Goal: Transaction & Acquisition: Purchase product/service

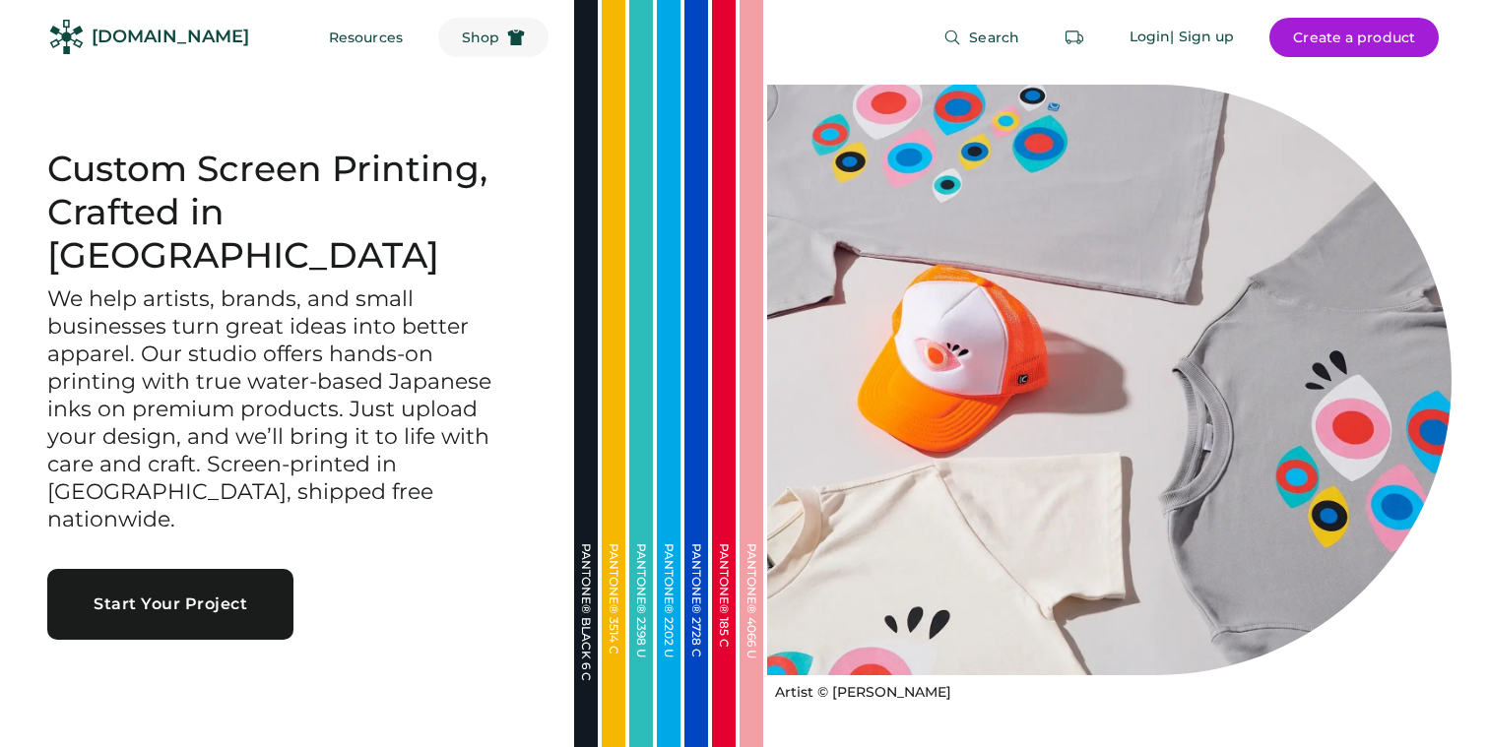
click at [508, 32] on use at bounding box center [516, 38] width 17 height 16
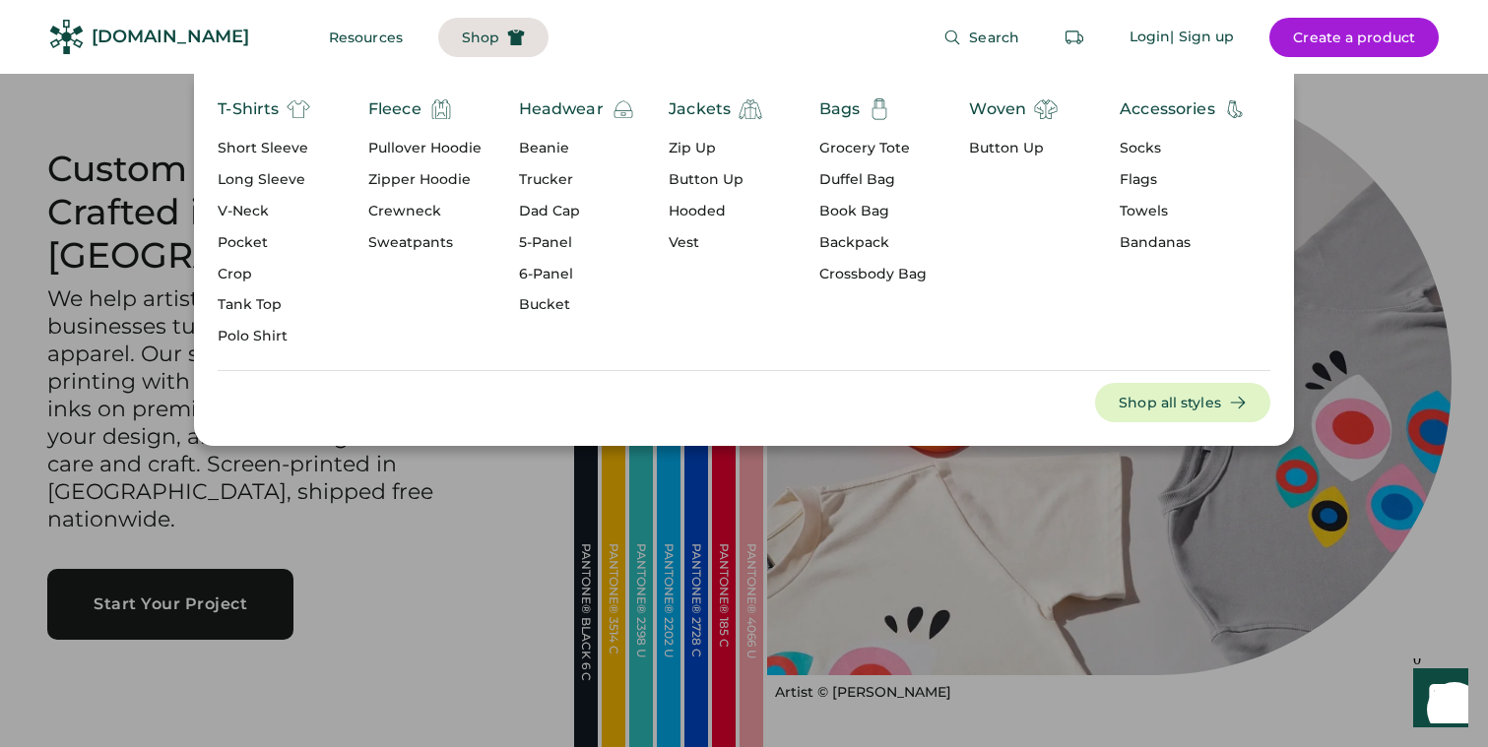
click at [415, 150] on div "Pullover Hoodie" at bounding box center [424, 149] width 113 height 20
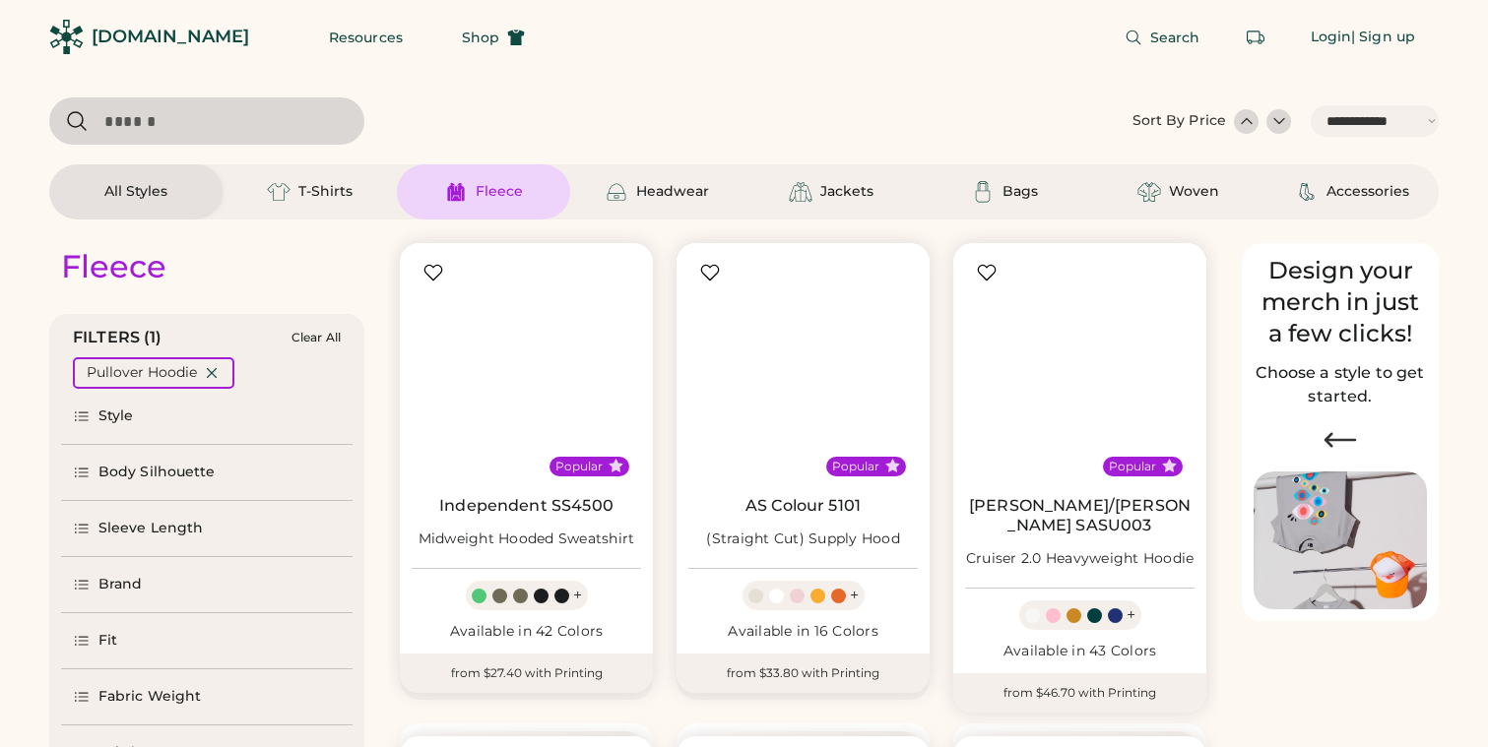
select select "*****"
select select "*"
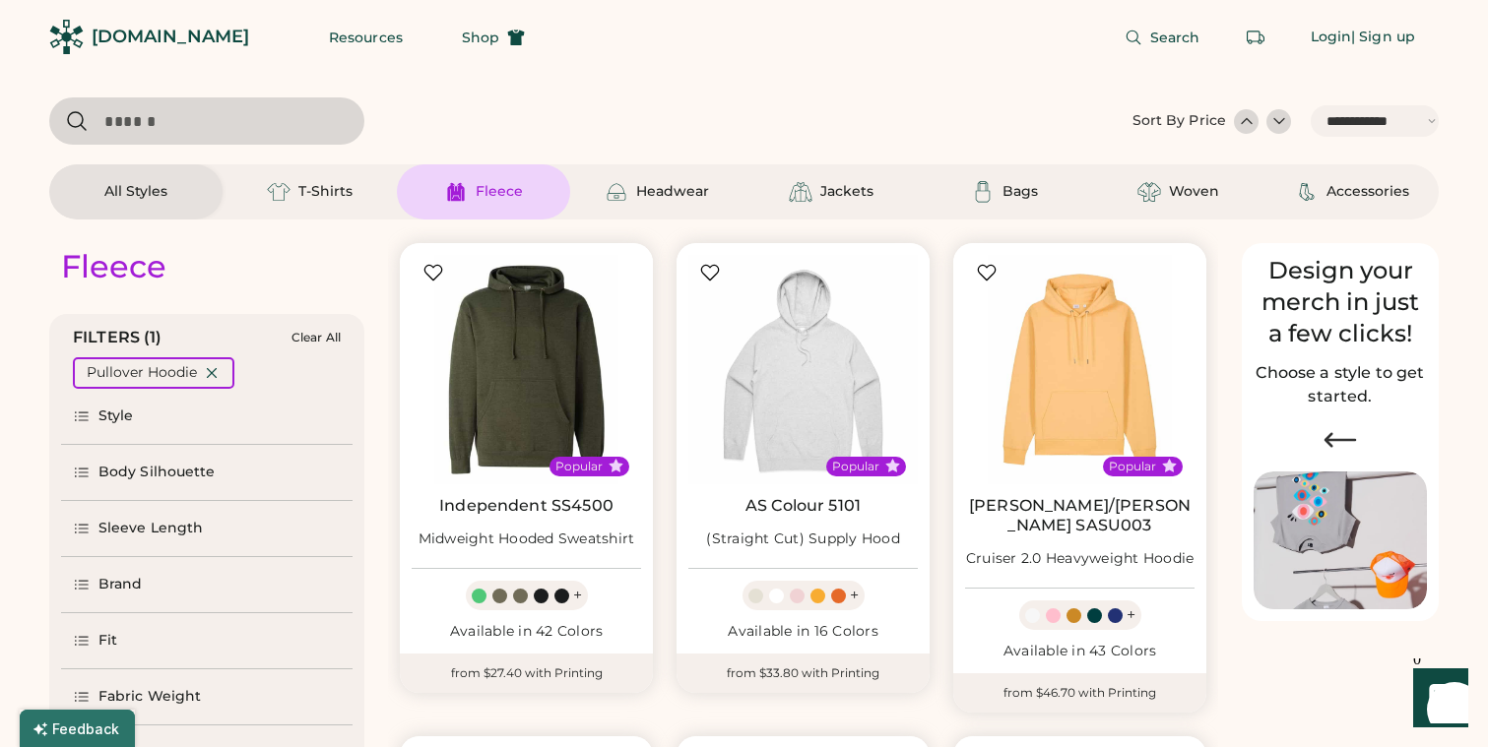
scroll to position [48, 0]
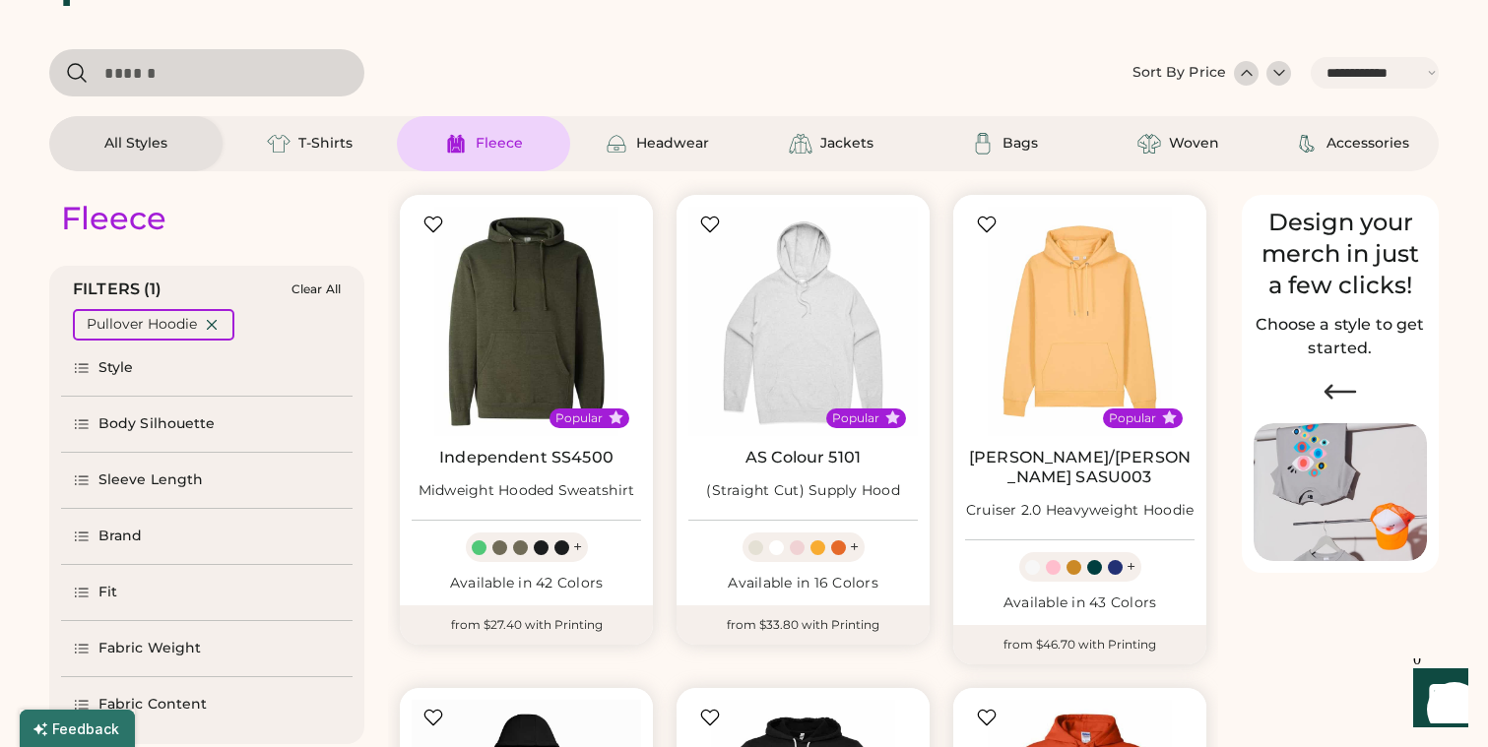
select select "*****"
select select "*"
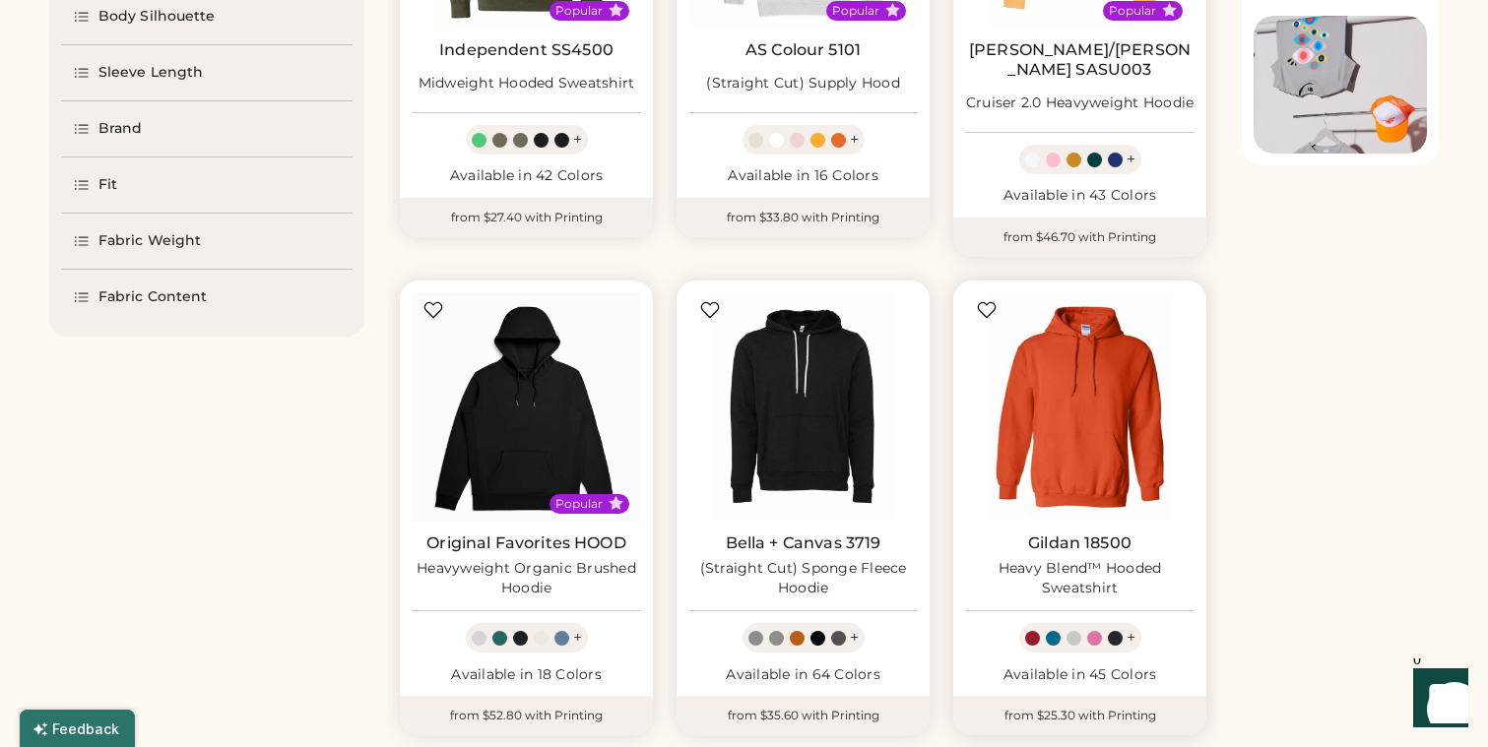
scroll to position [470, 0]
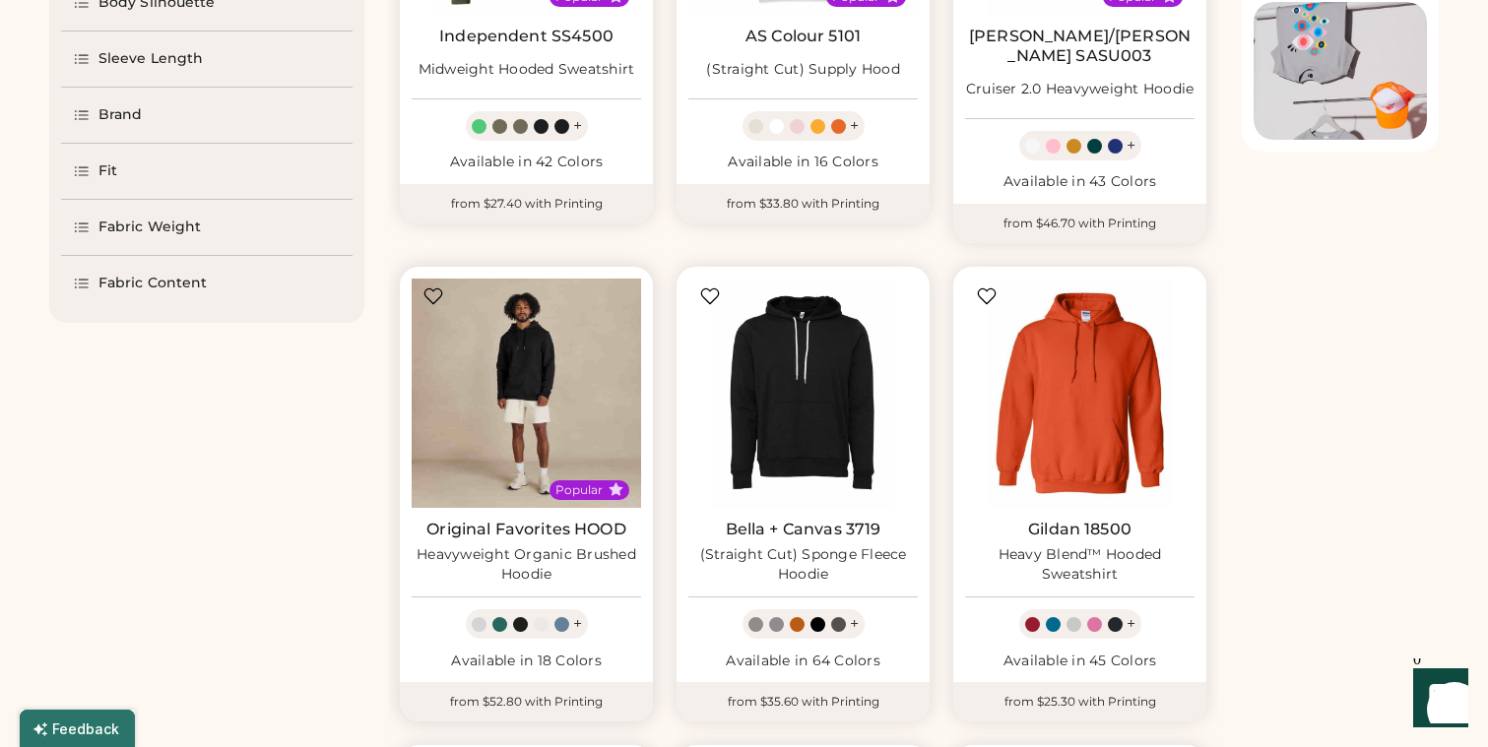
click at [596, 357] on img at bounding box center [526, 393] width 229 height 229
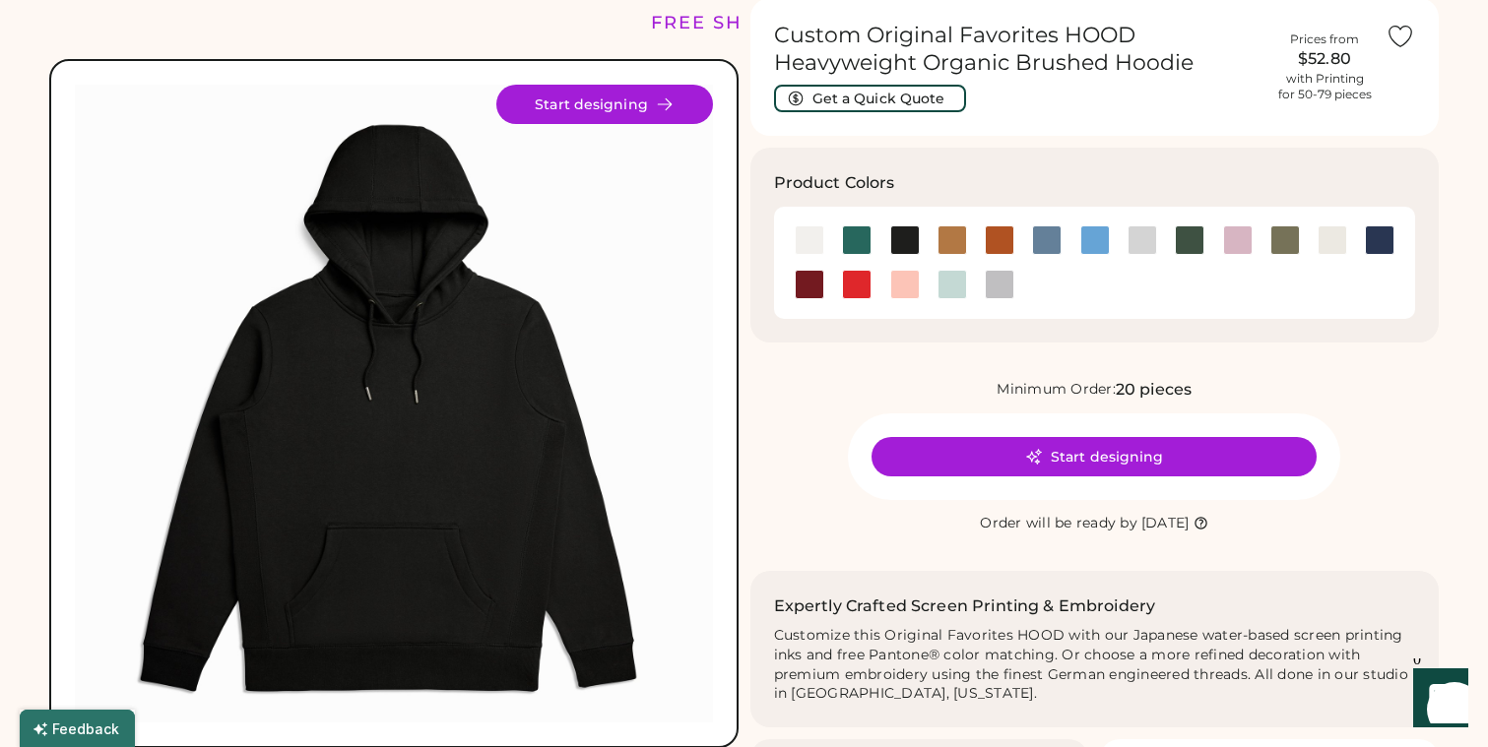
scroll to position [110, 0]
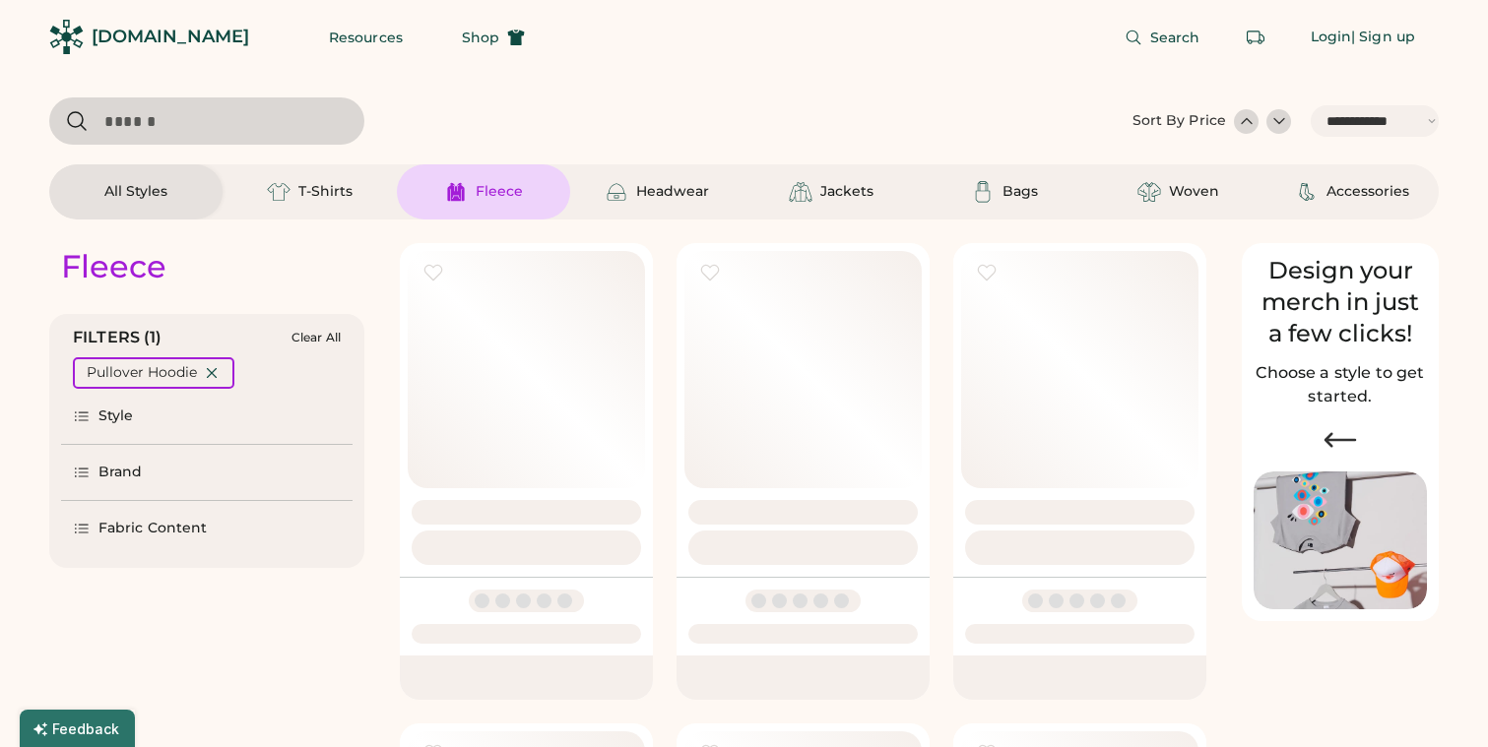
select select "*****"
select select "*"
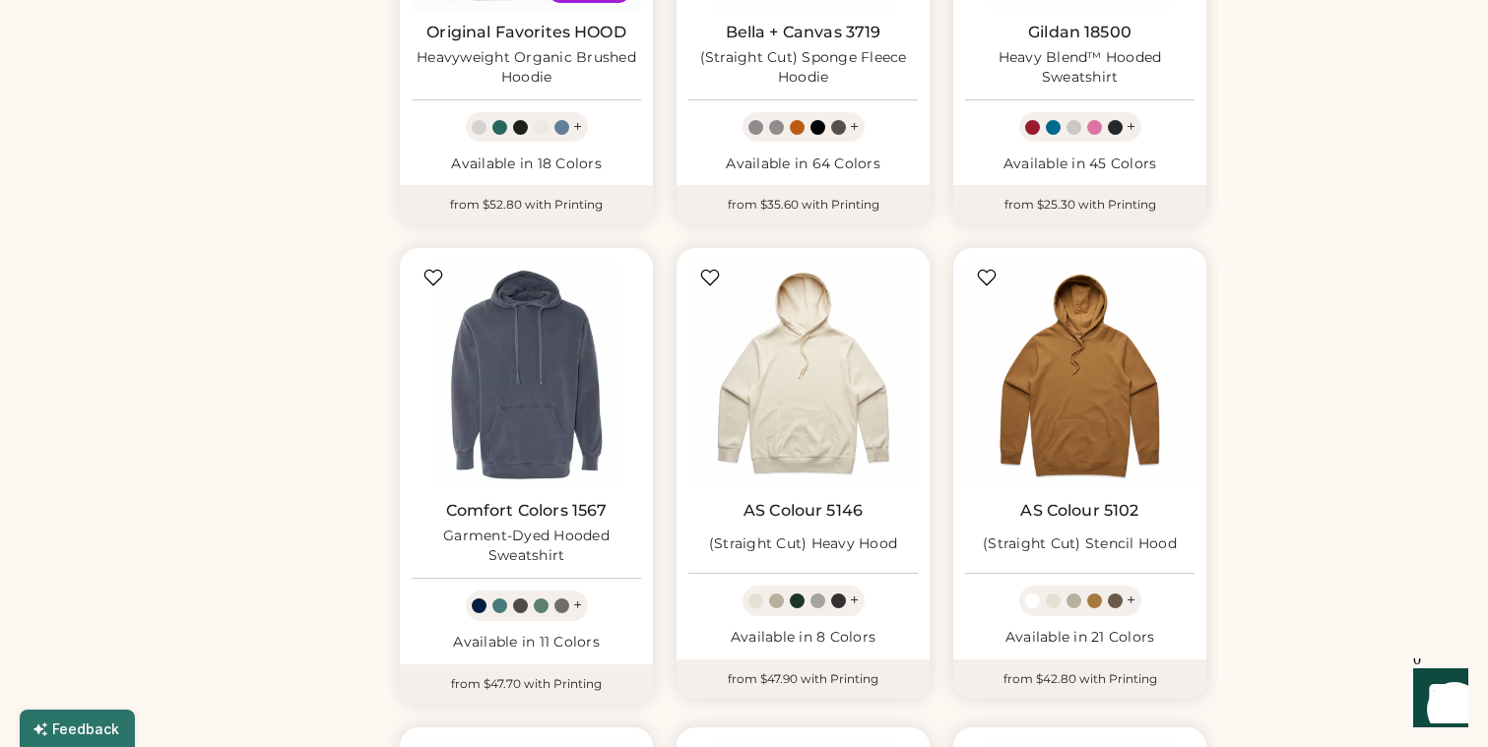
scroll to position [794, 0]
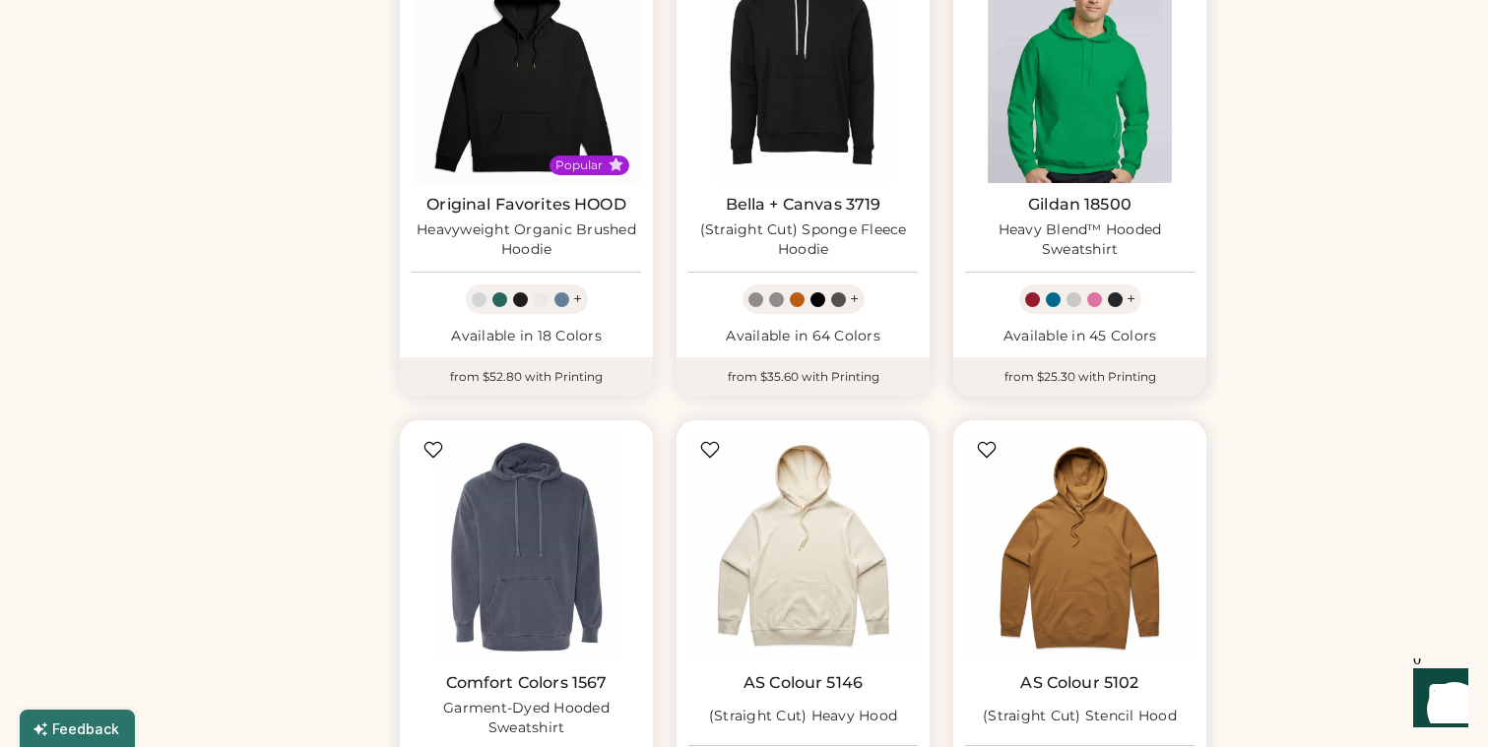
click at [1088, 93] on img at bounding box center [1079, 68] width 229 height 229
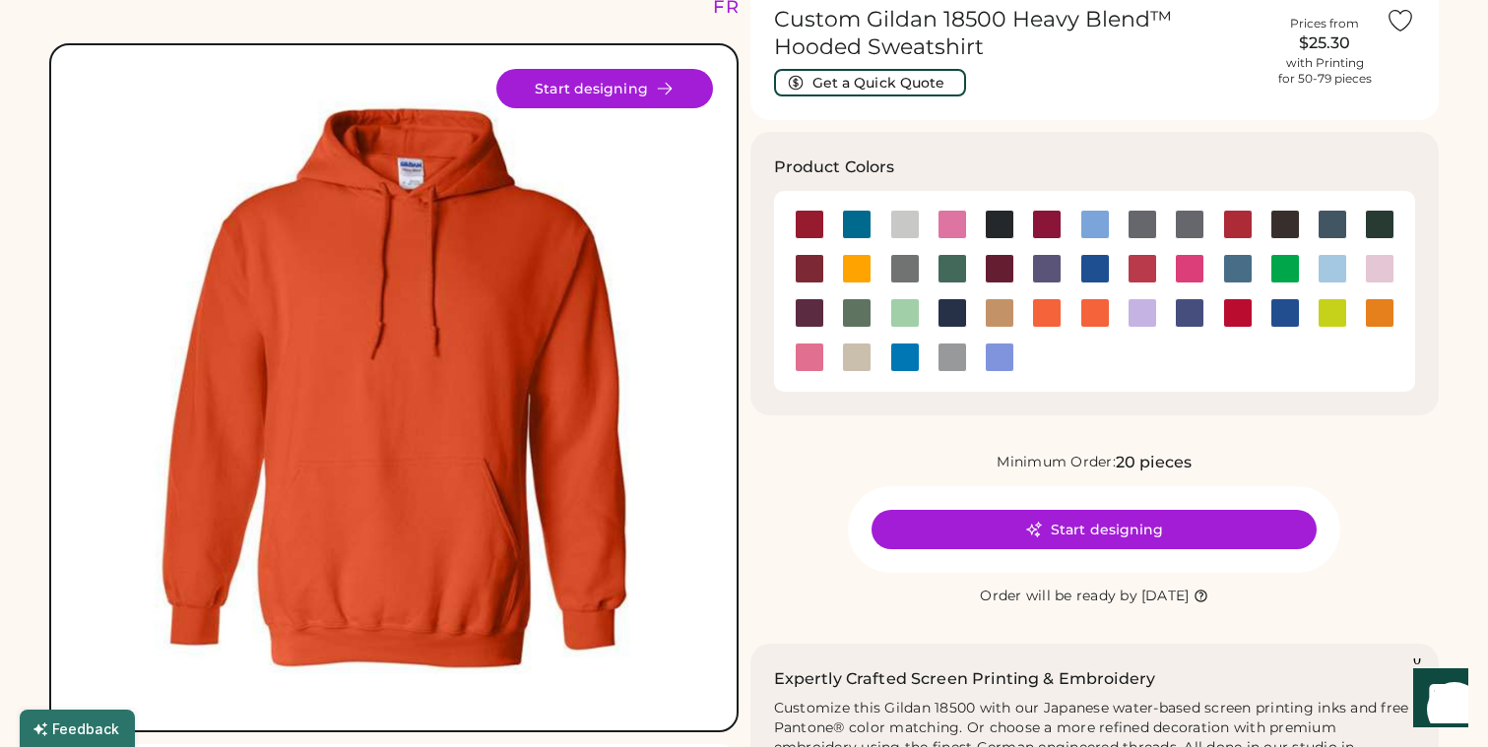
scroll to position [100, 0]
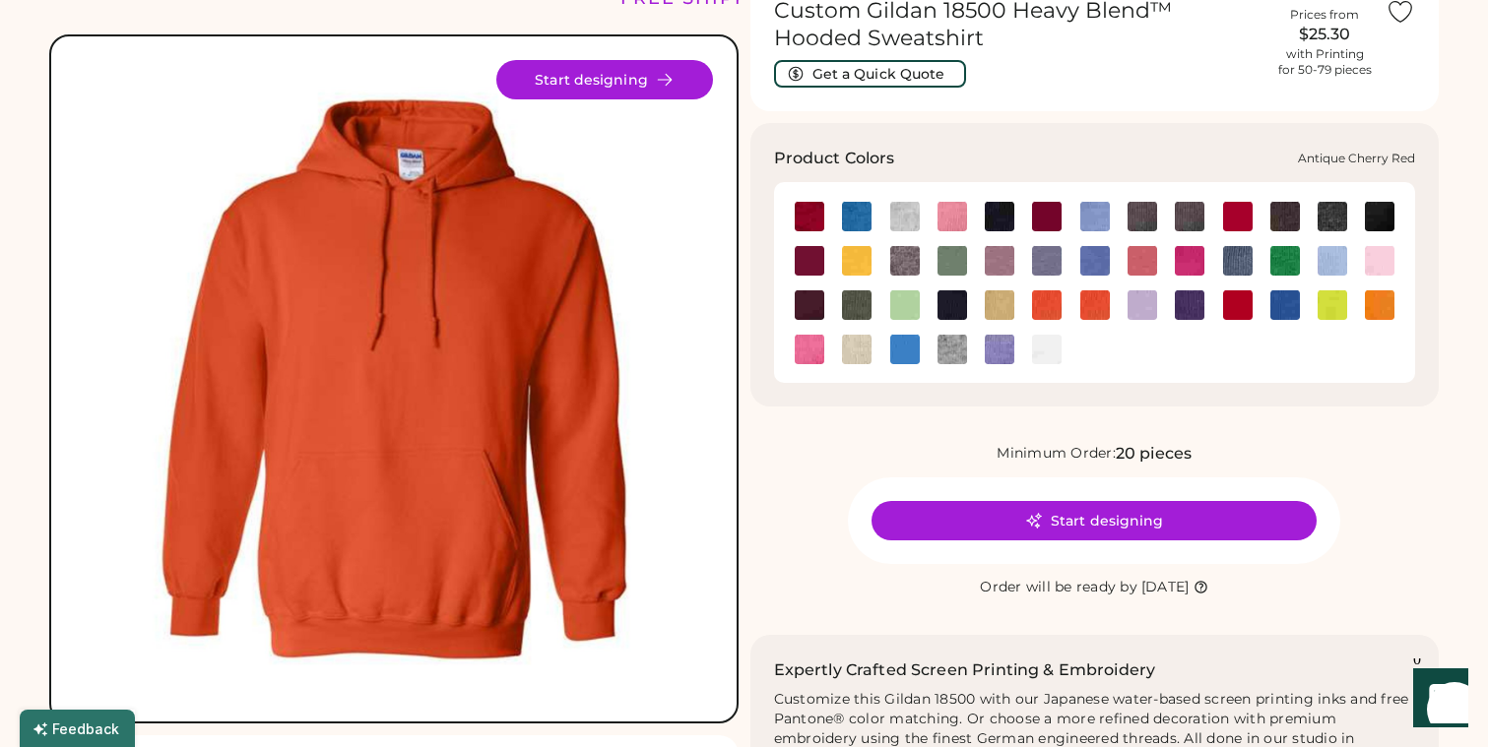
click at [806, 215] on img at bounding box center [809, 217] width 30 height 30
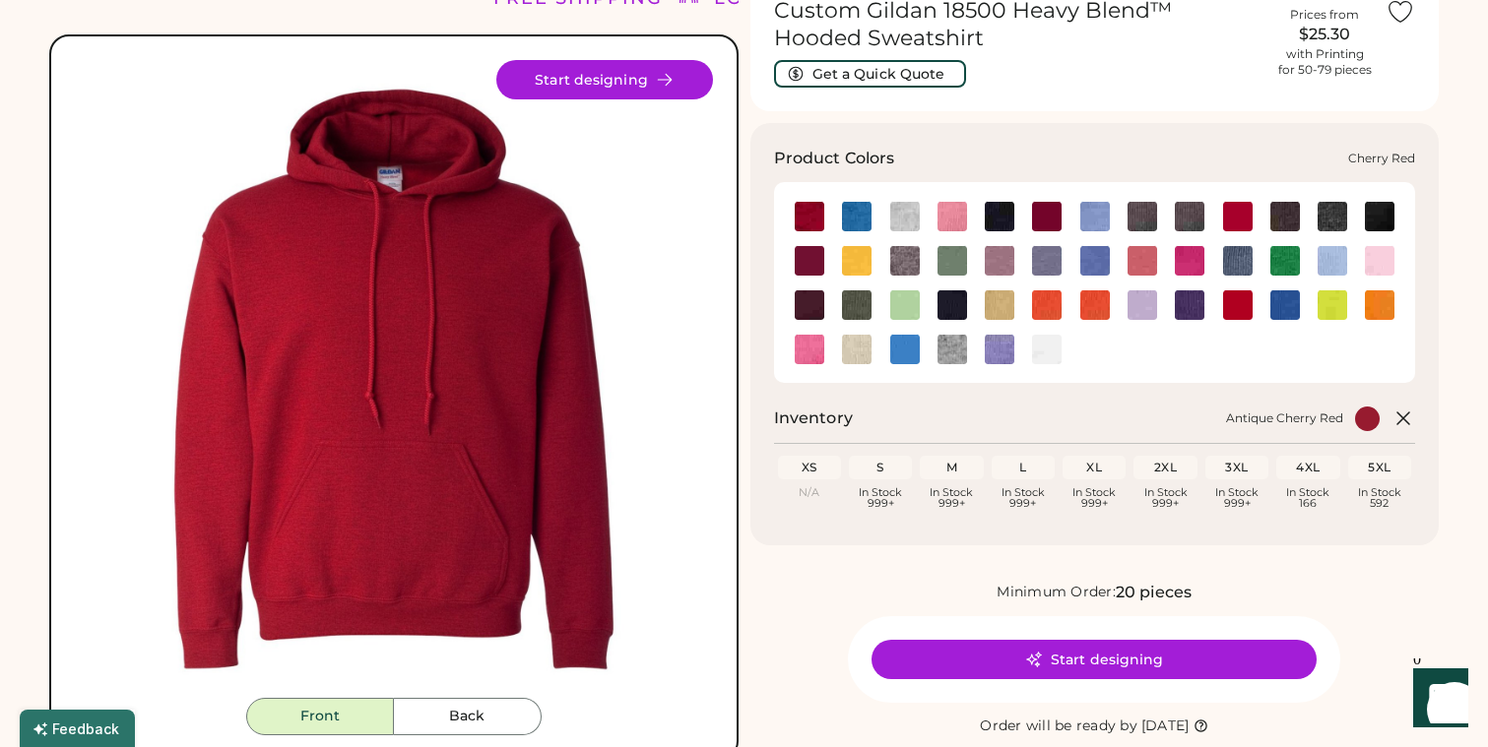
click at [1232, 216] on img at bounding box center [1238, 217] width 30 height 30
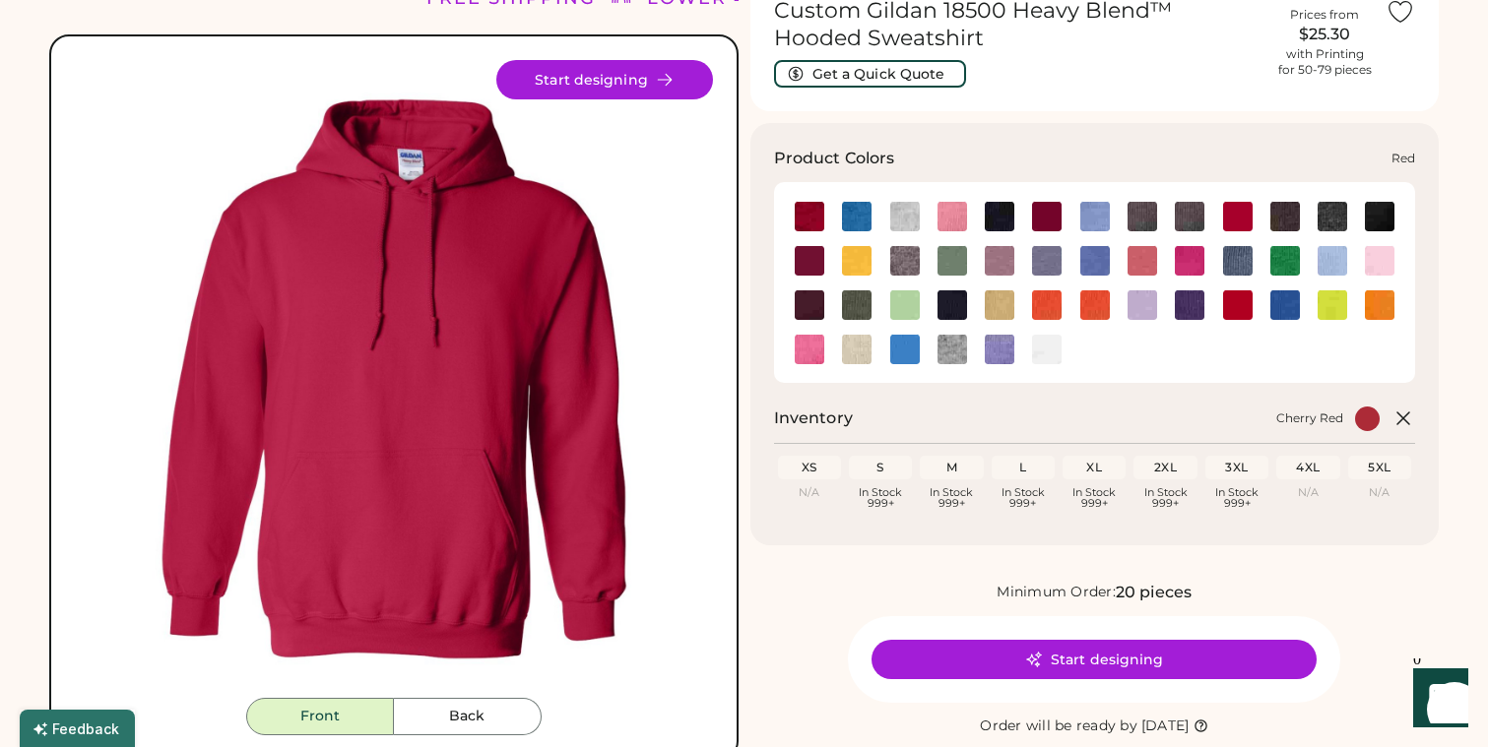
click at [1221, 301] on div at bounding box center [1236, 304] width 47 height 30
click at [1237, 301] on img at bounding box center [1238, 305] width 30 height 30
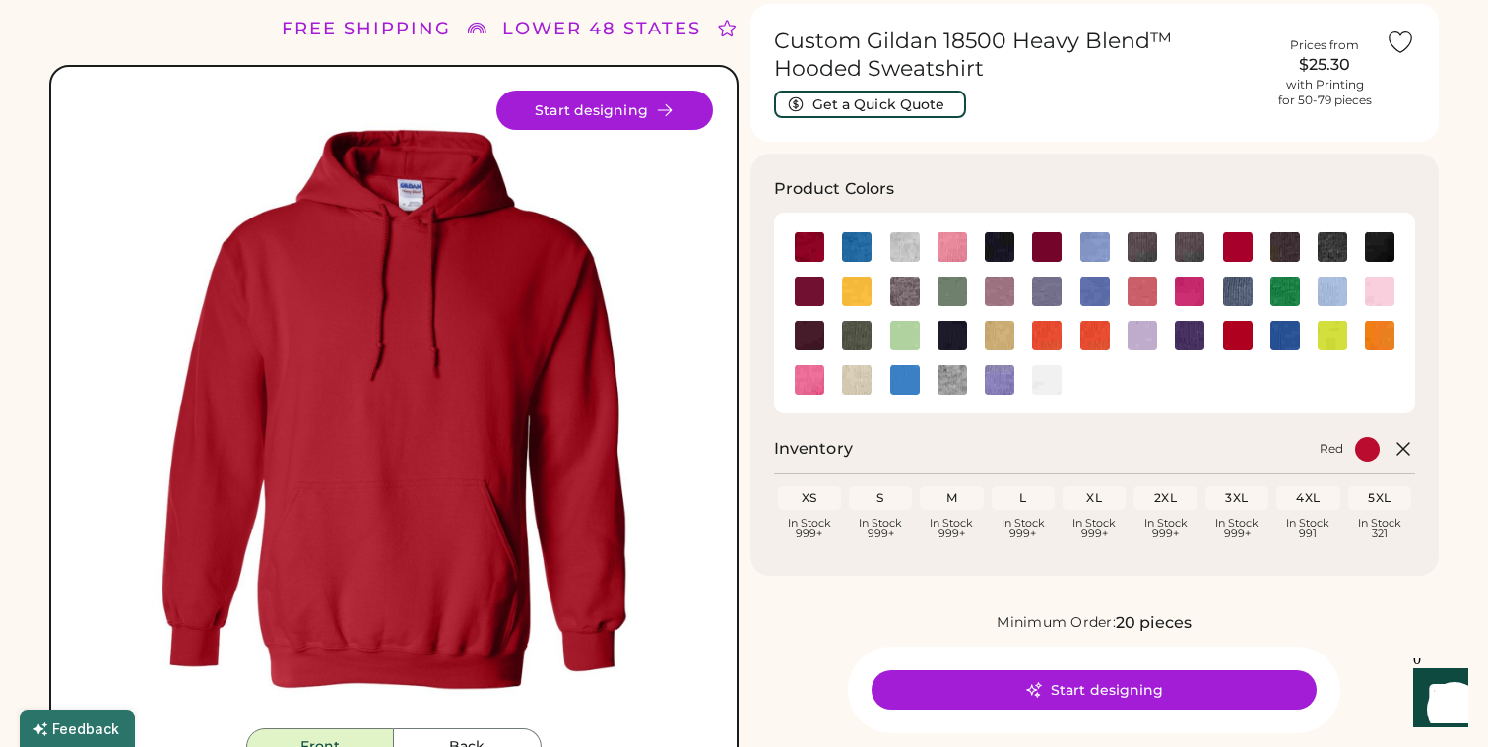
scroll to position [125, 0]
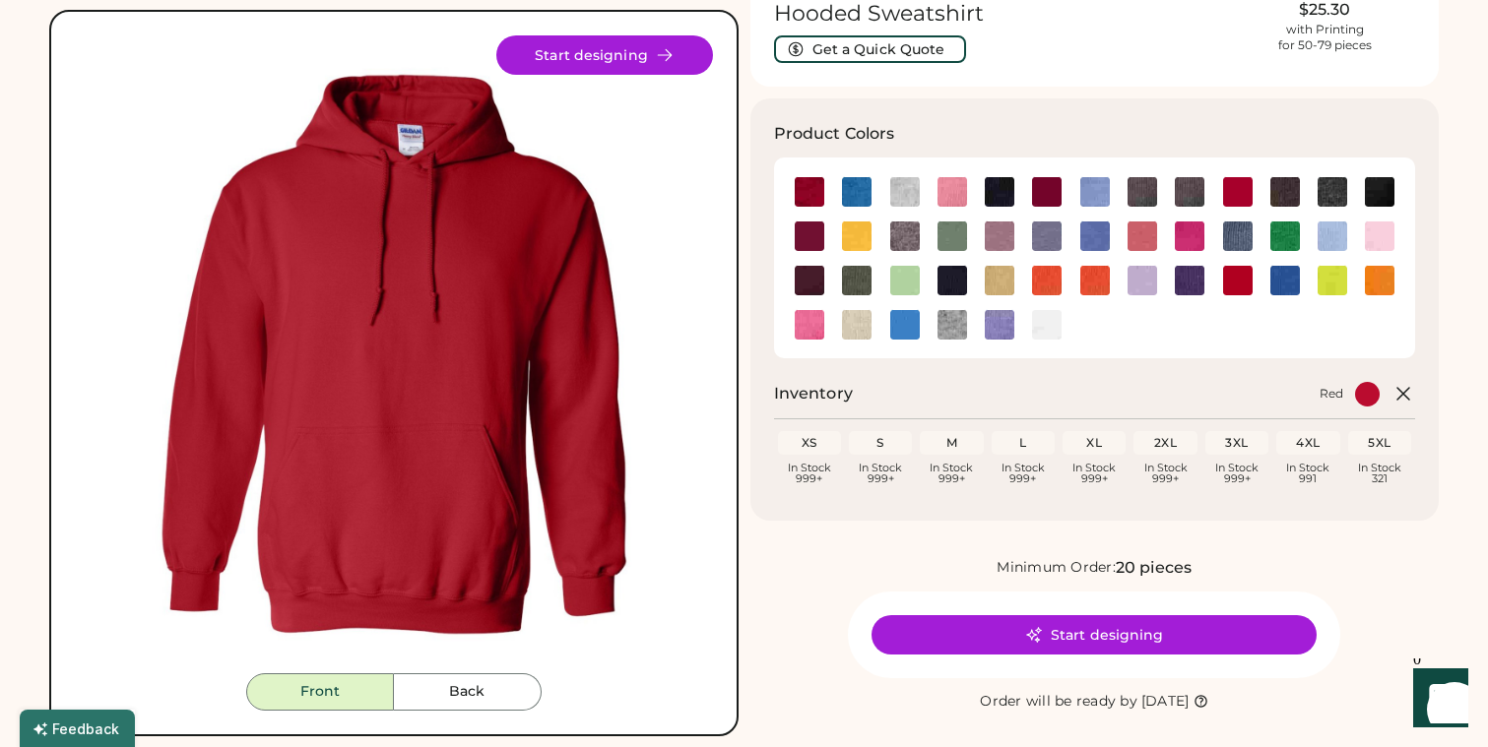
click at [600, 66] on button "Start designing" at bounding box center [604, 54] width 217 height 39
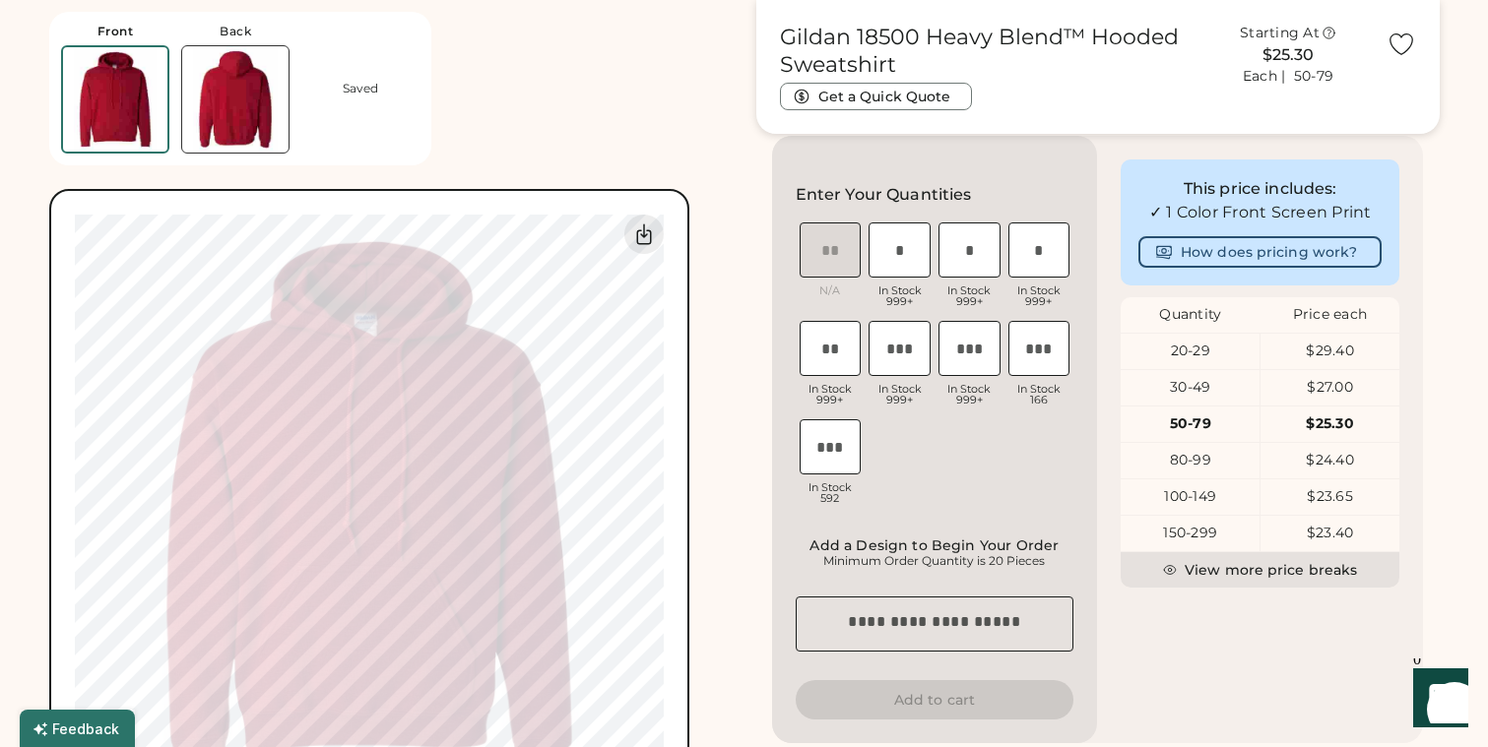
scroll to position [462, 0]
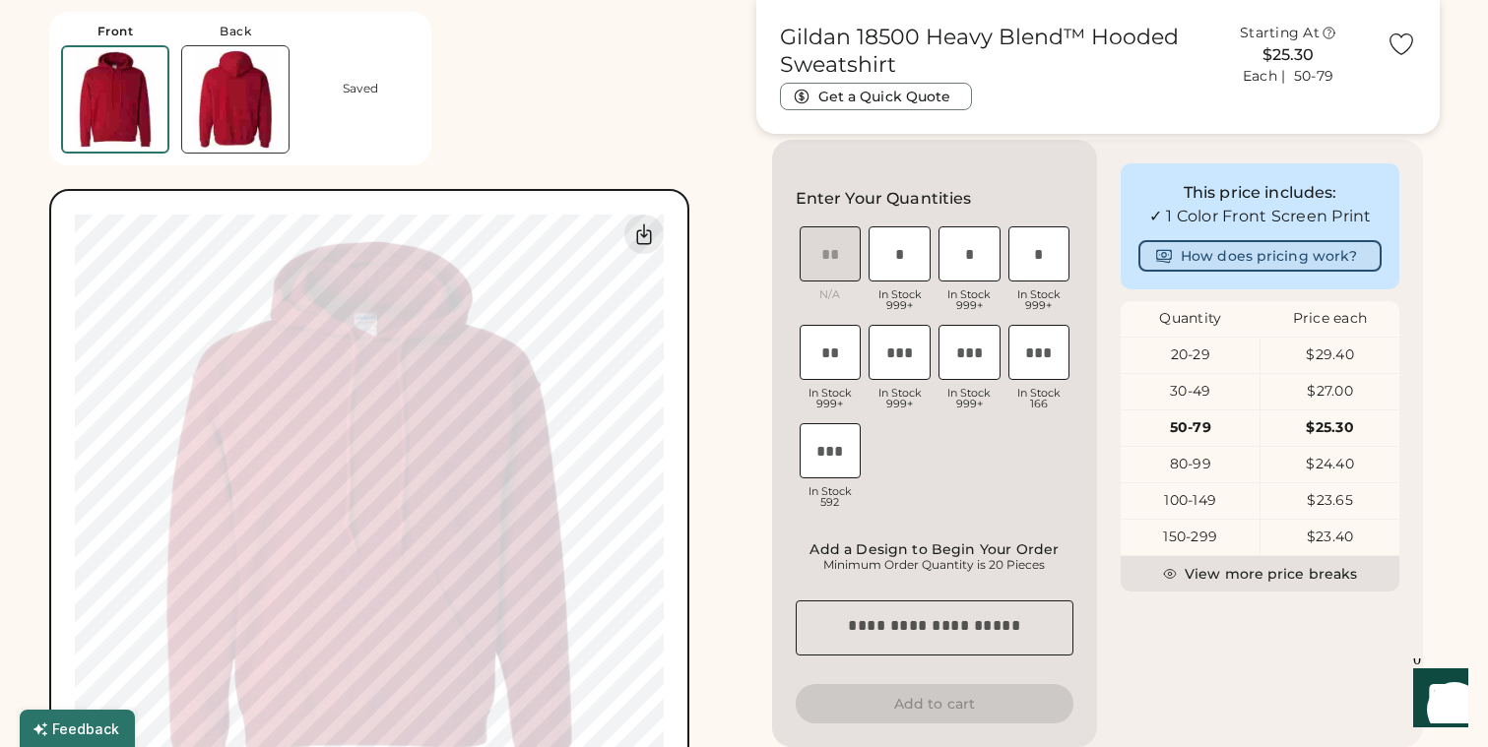
click at [1217, 272] on button "How does pricing work?" at bounding box center [1259, 256] width 243 height 32
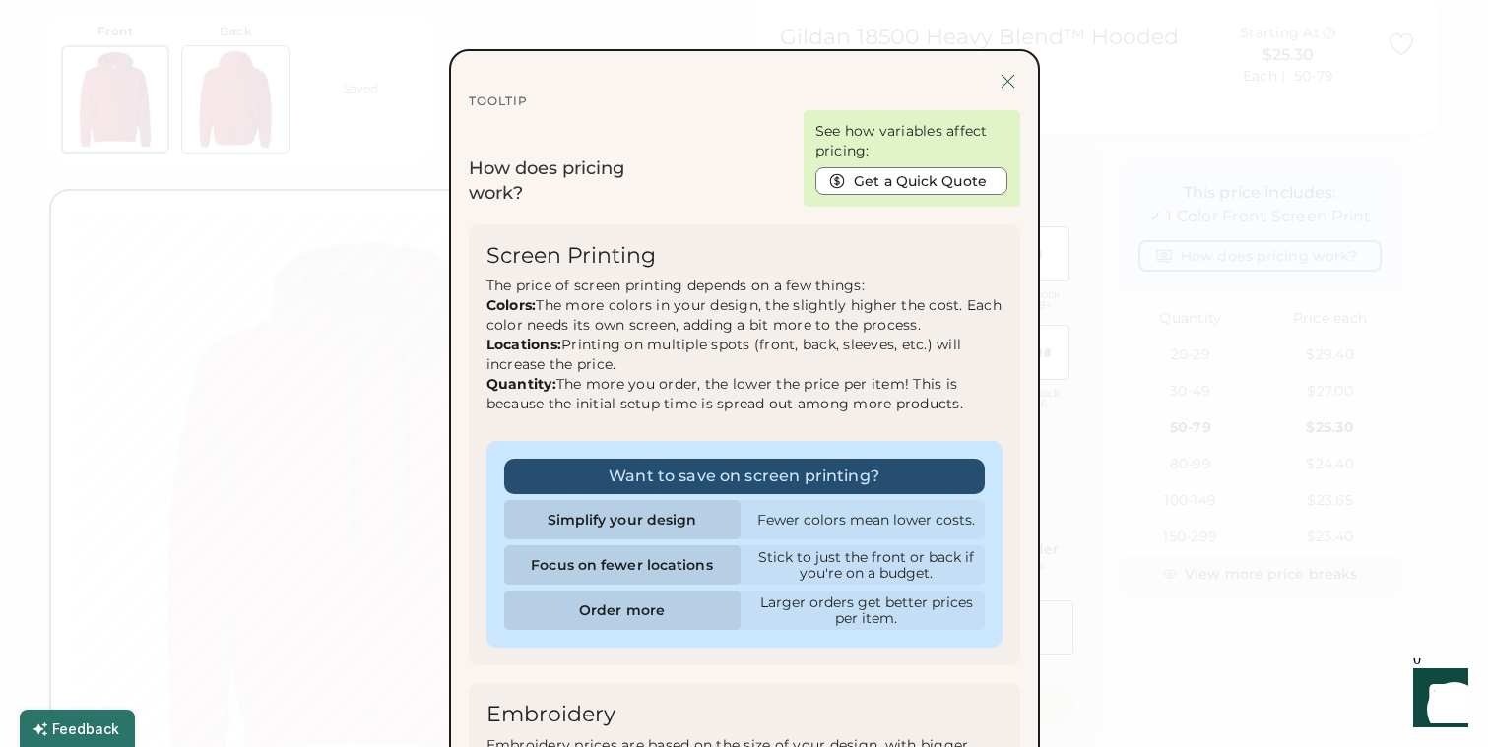
click at [1003, 74] on div at bounding box center [1007, 81] width 25 height 25
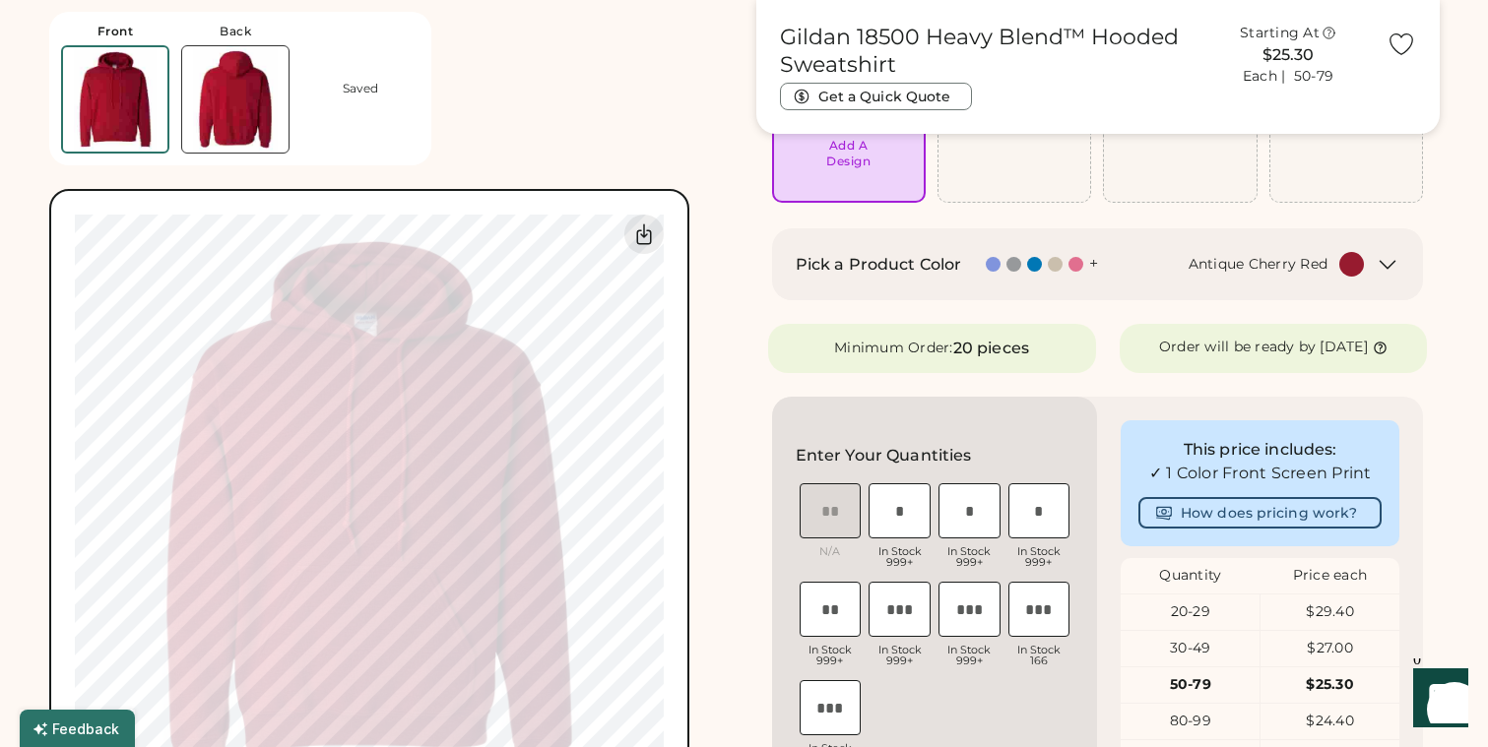
scroll to position [116, 0]
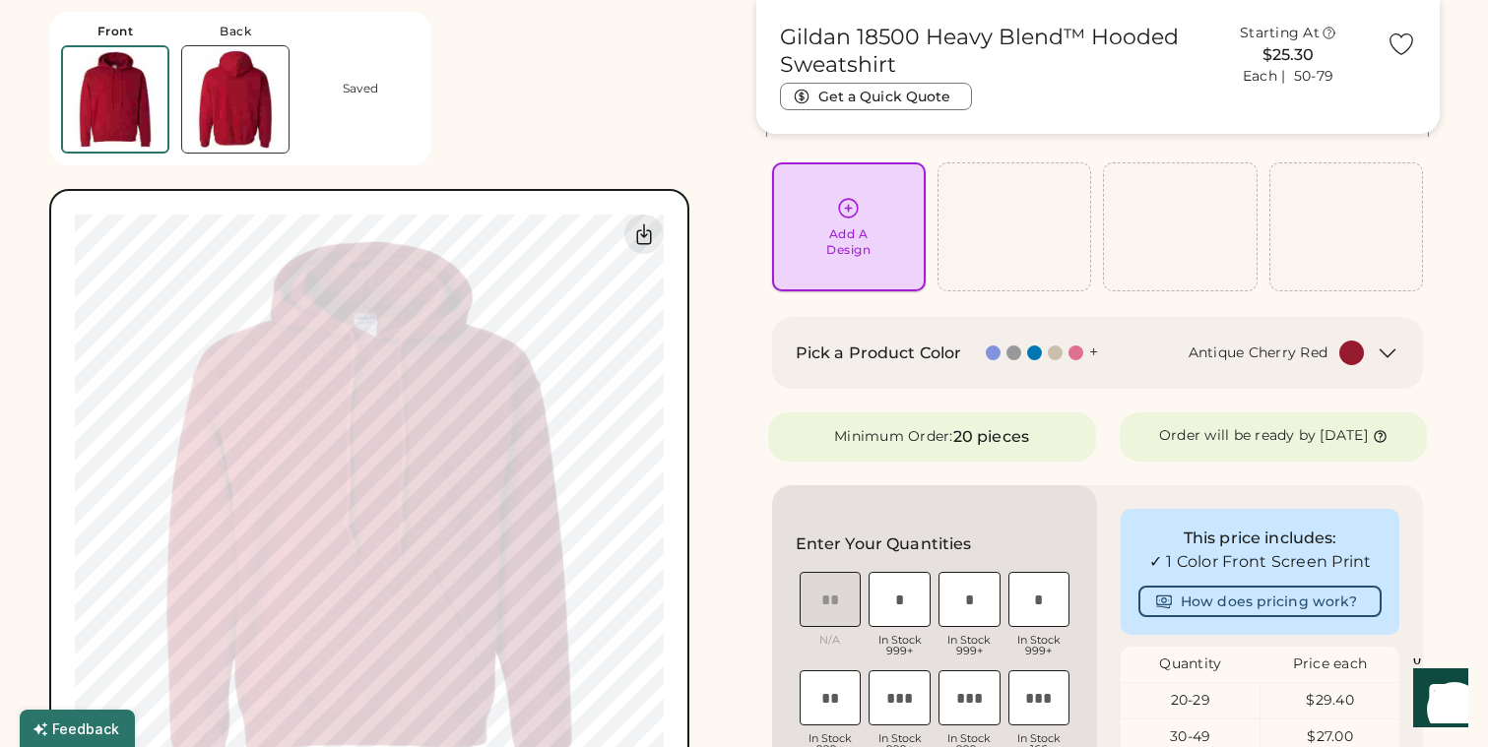
click at [836, 225] on div "Add A Design" at bounding box center [849, 227] width 126 height 62
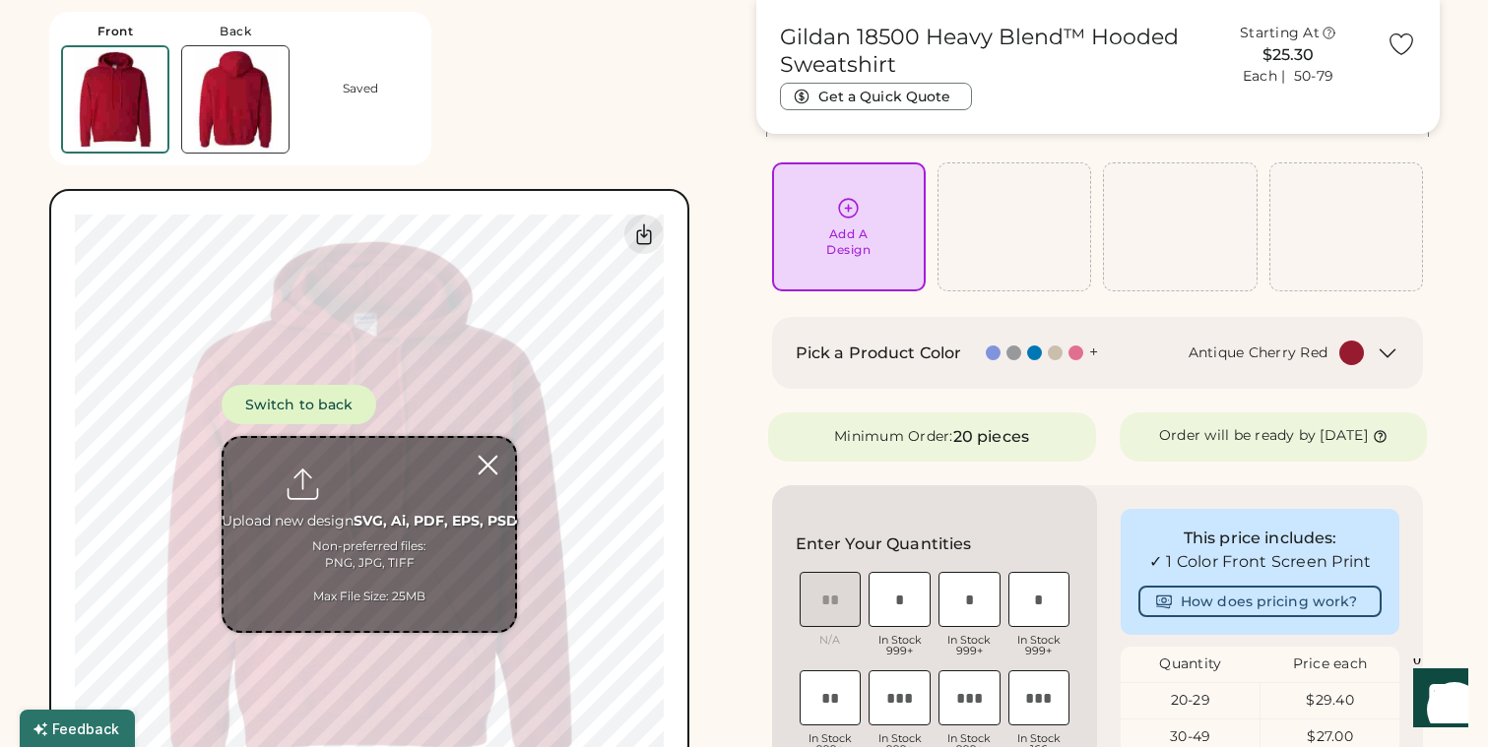
click at [482, 474] on div at bounding box center [488, 465] width 34 height 34
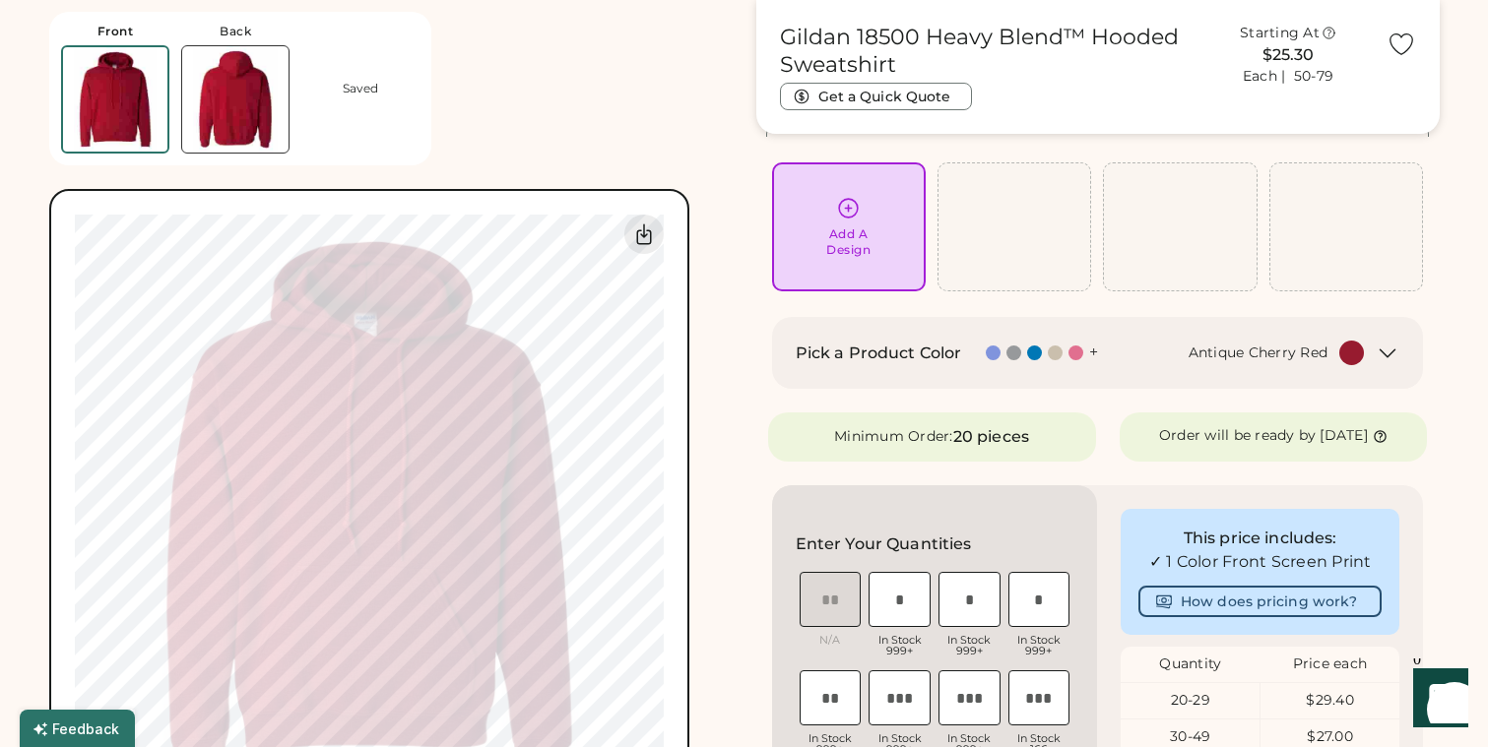
click at [1327, 358] on div "Antique Cherry Red" at bounding box center [1242, 353] width 243 height 25
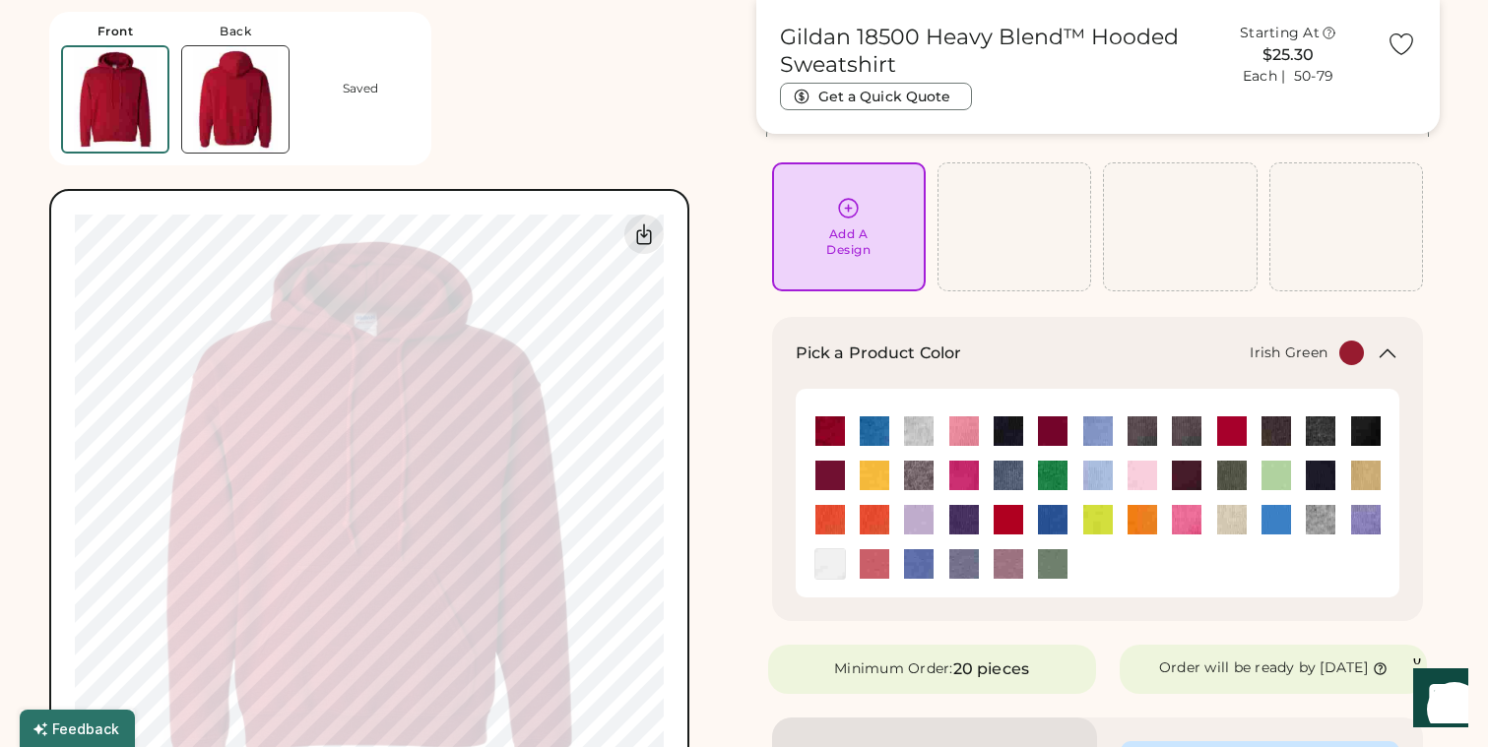
click at [1064, 476] on img at bounding box center [1053, 476] width 30 height 30
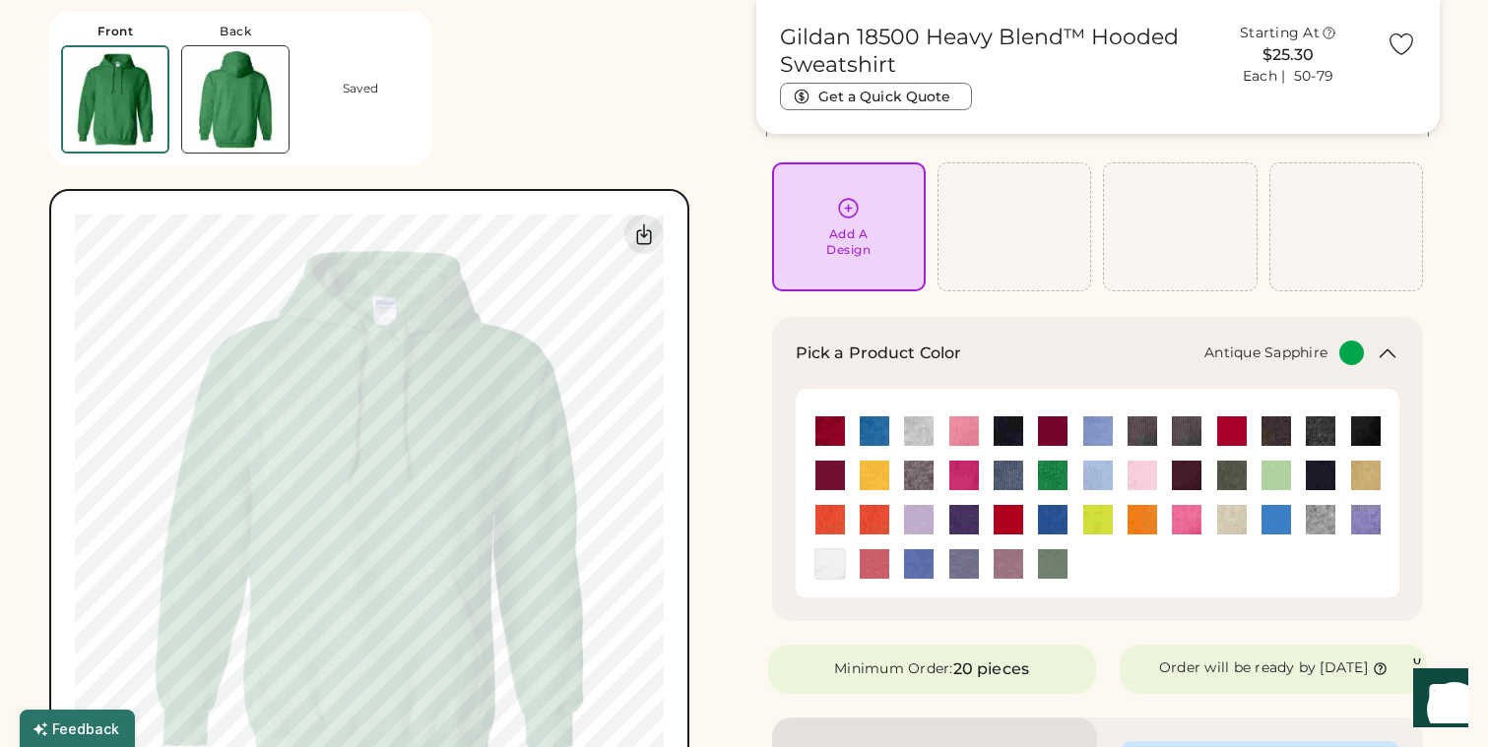
click at [867, 435] on img at bounding box center [874, 431] width 30 height 30
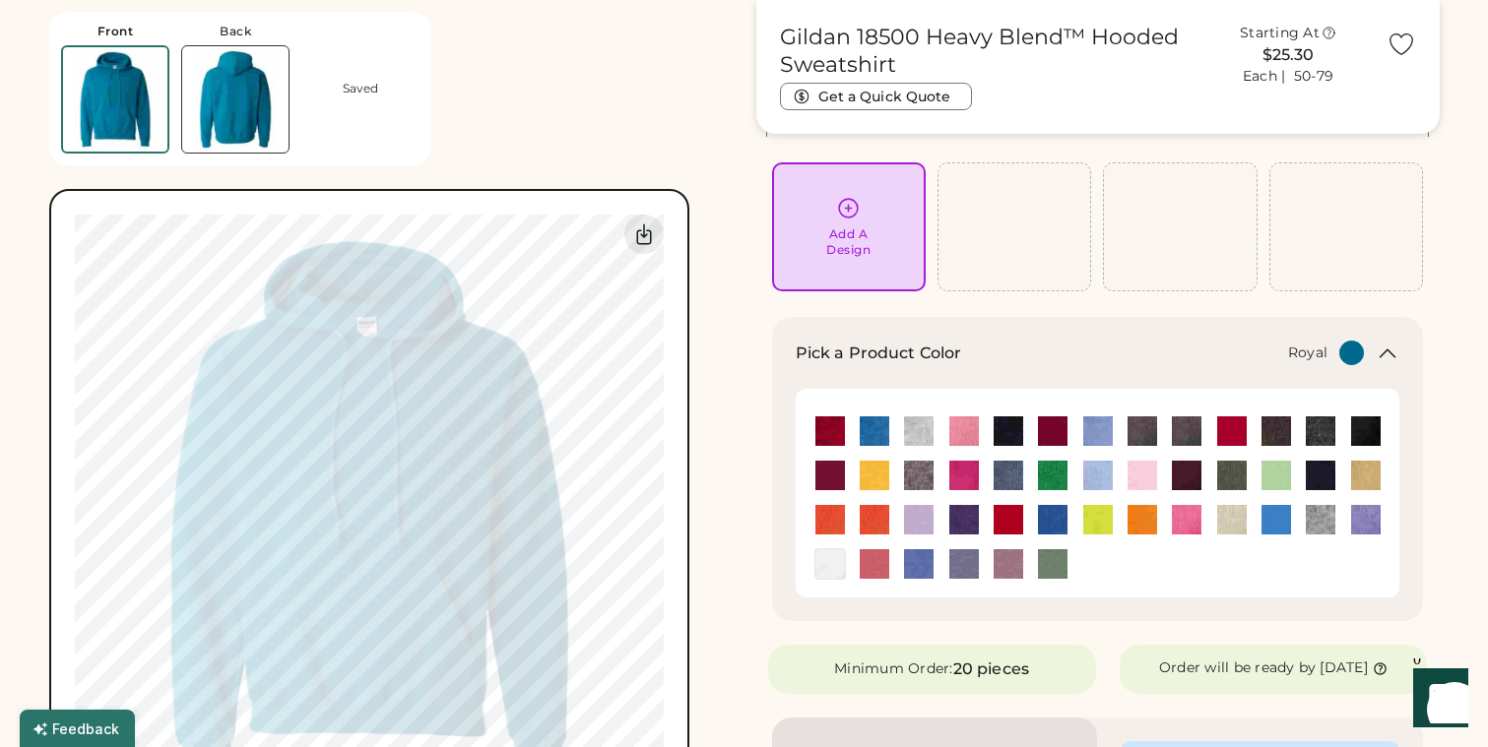
click at [1055, 524] on img at bounding box center [1053, 520] width 30 height 30
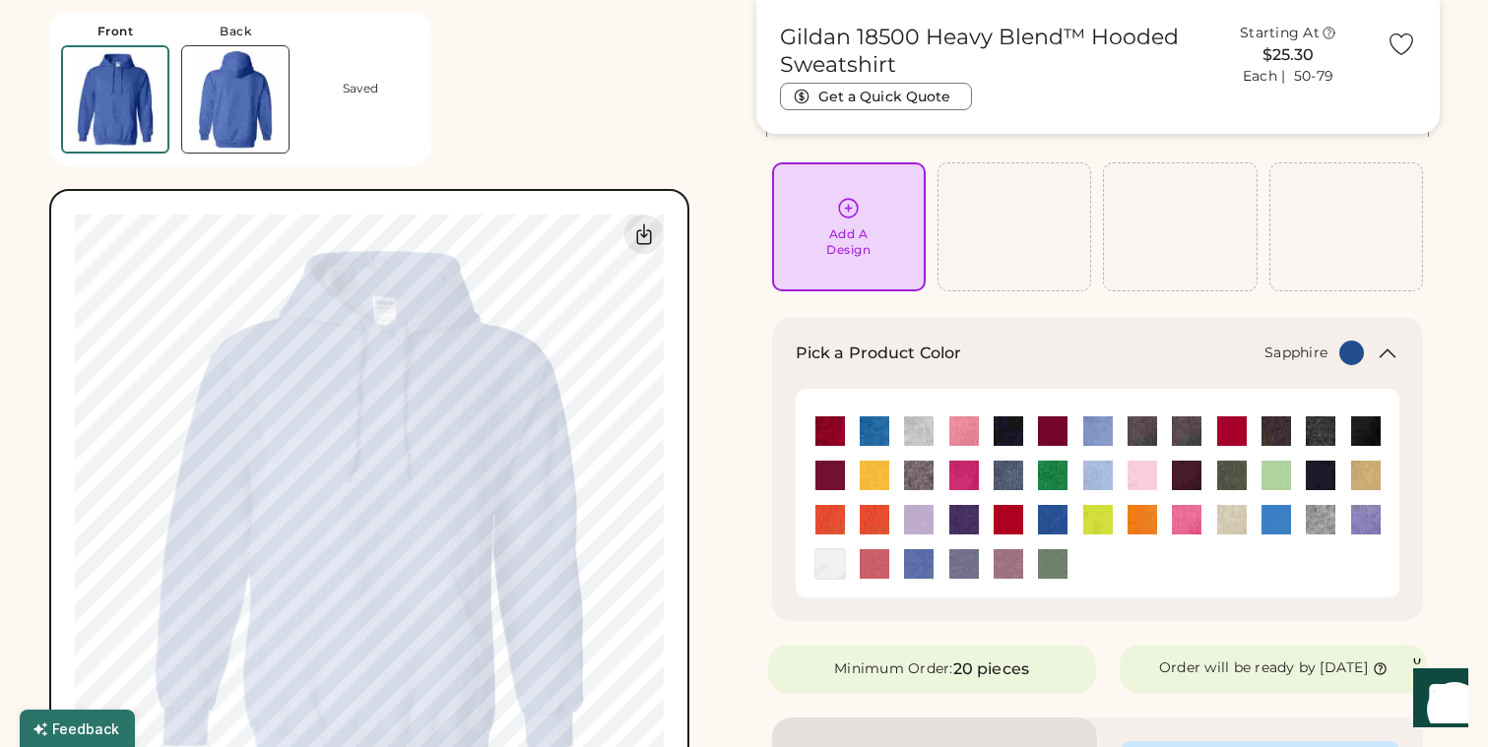
click at [1266, 525] on img at bounding box center [1276, 520] width 30 height 30
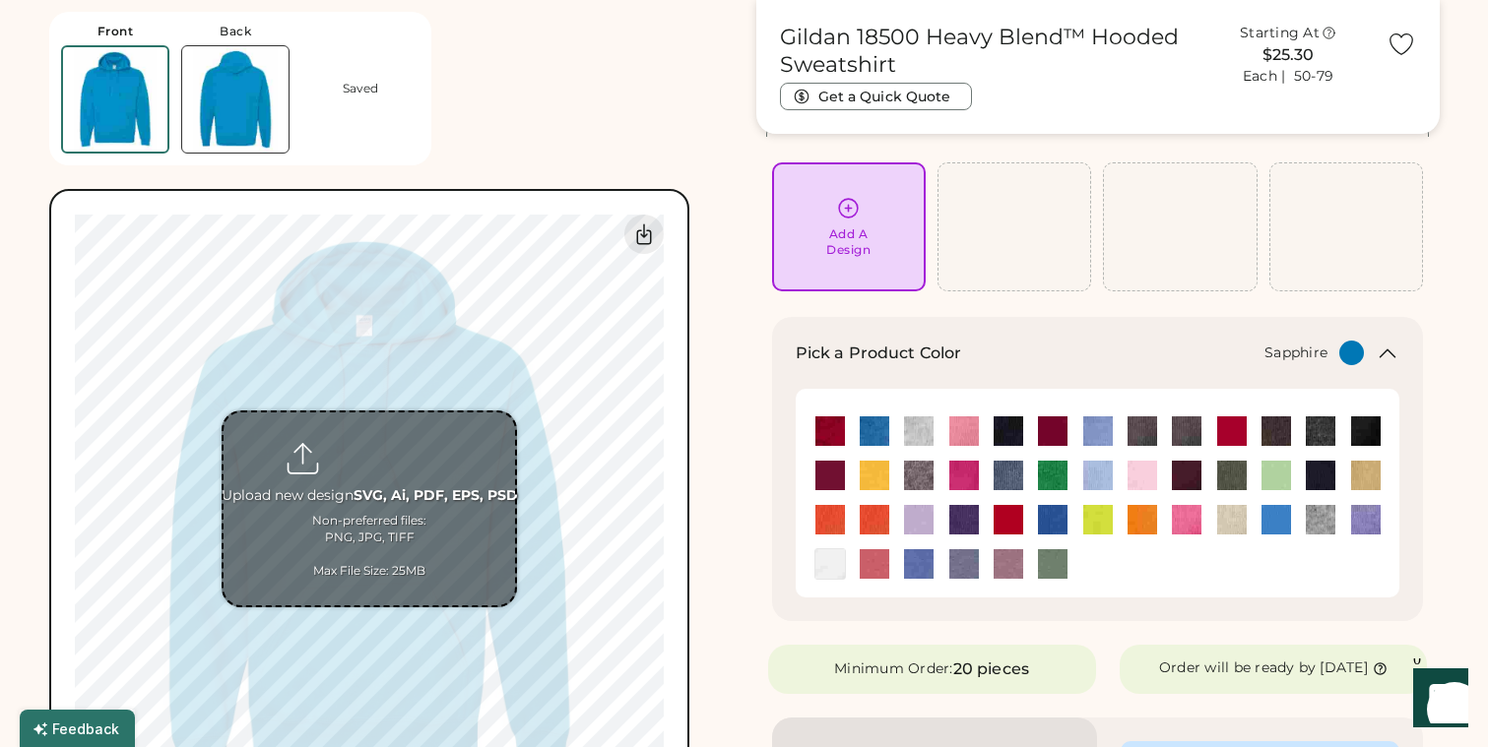
click at [408, 490] on input "file" at bounding box center [368, 508] width 291 height 193
type input "**********"
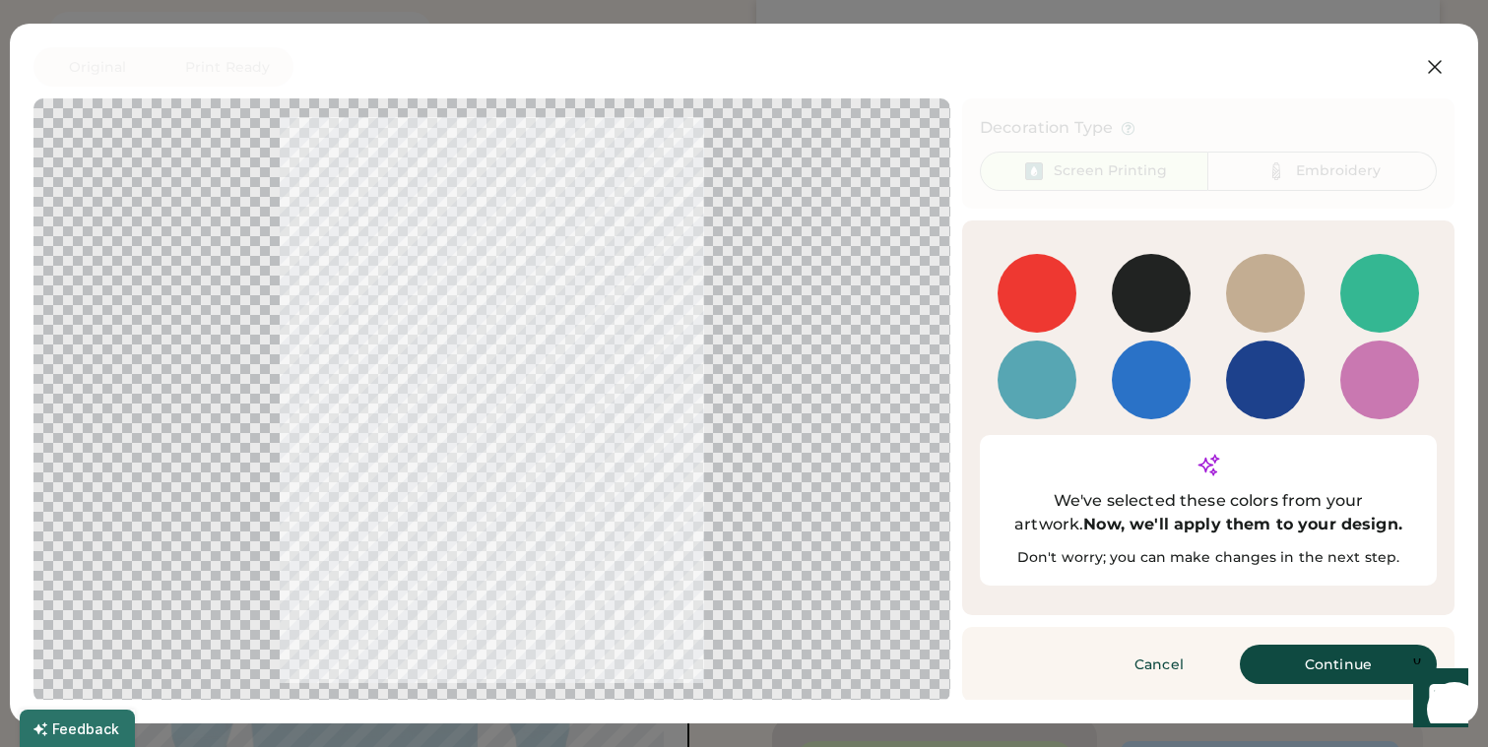
click at [1366, 291] on div at bounding box center [1379, 293] width 79 height 79
click at [1283, 645] on button "Continue" at bounding box center [1337, 664] width 197 height 39
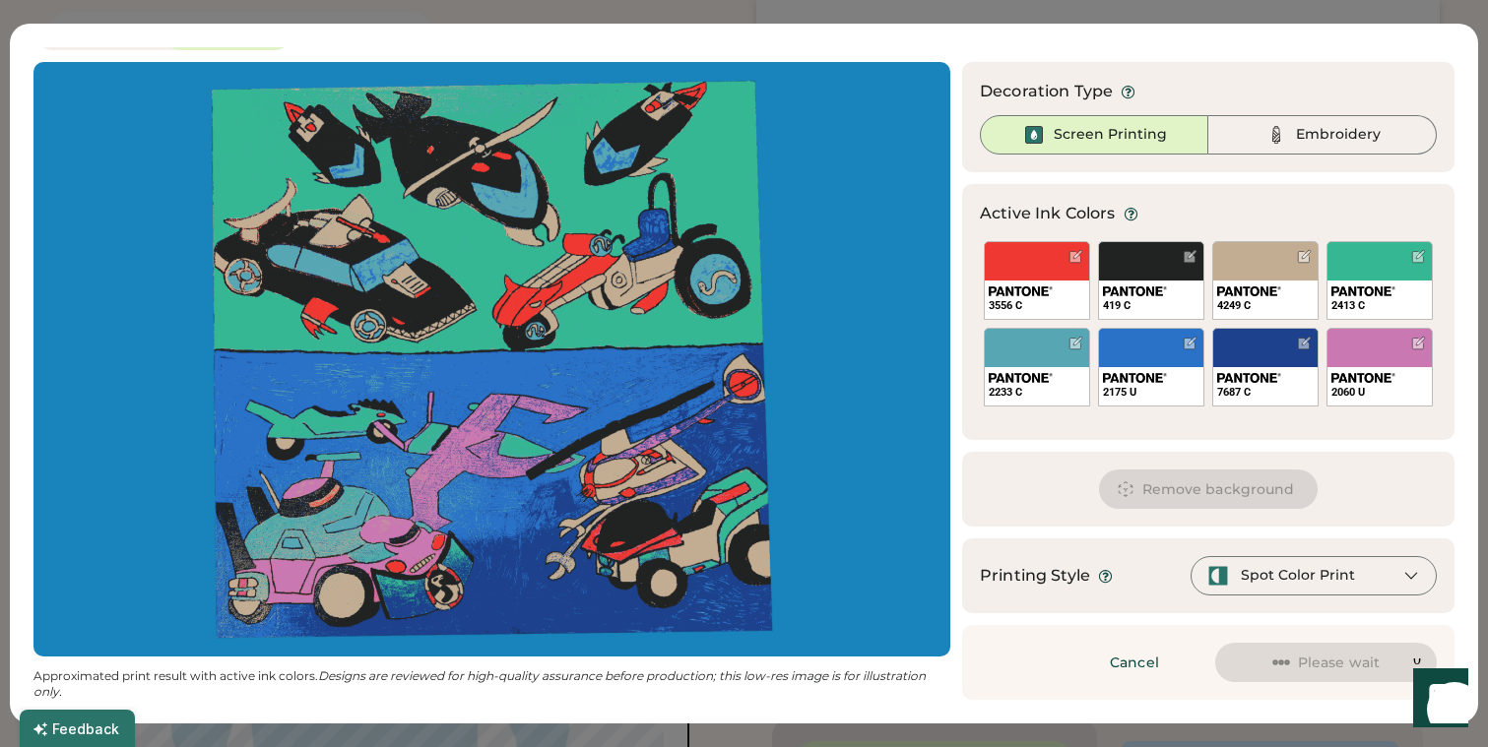
click at [1333, 569] on div "Spot Color Print" at bounding box center [1297, 576] width 114 height 20
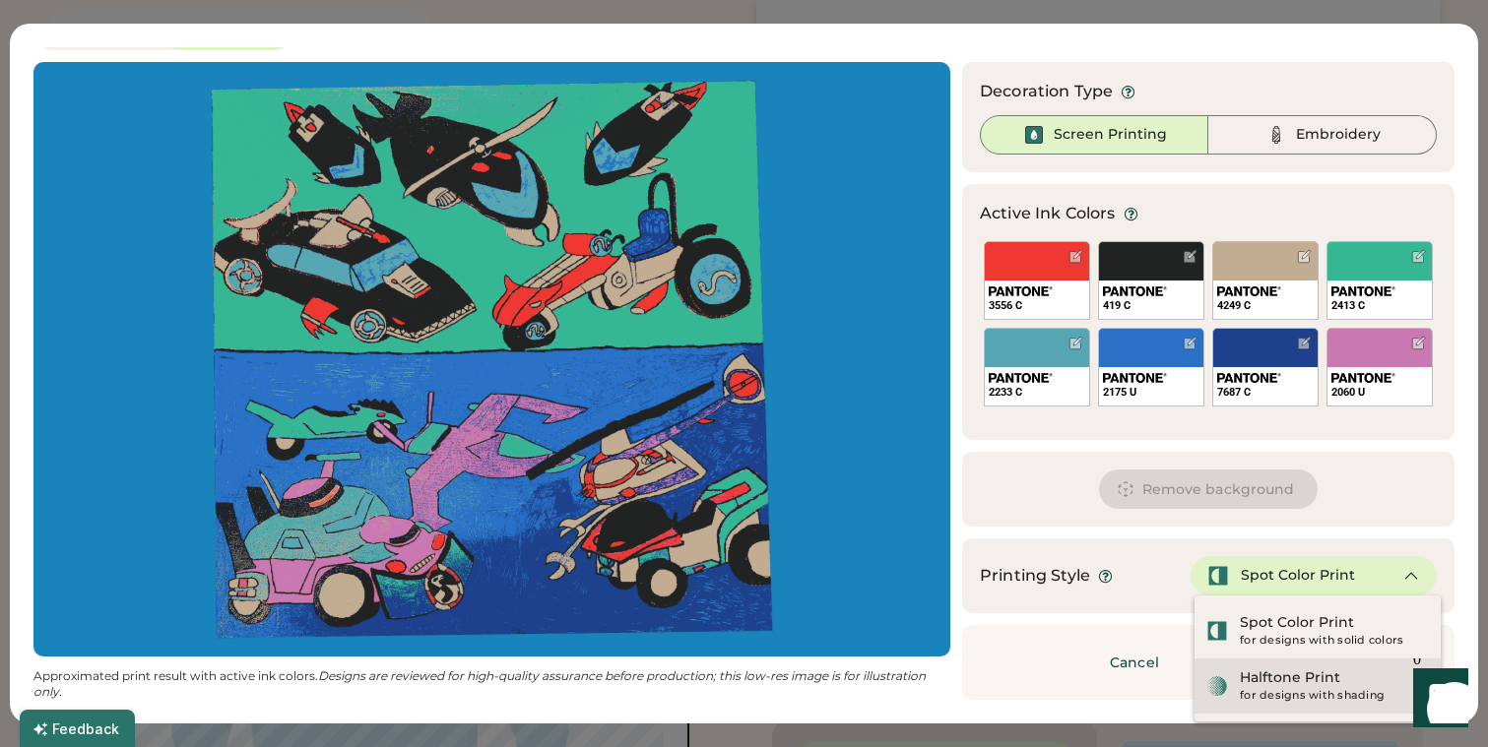
scroll to position [179, 0]
click at [1311, 689] on div "for designs with shading" at bounding box center [1333, 696] width 189 height 16
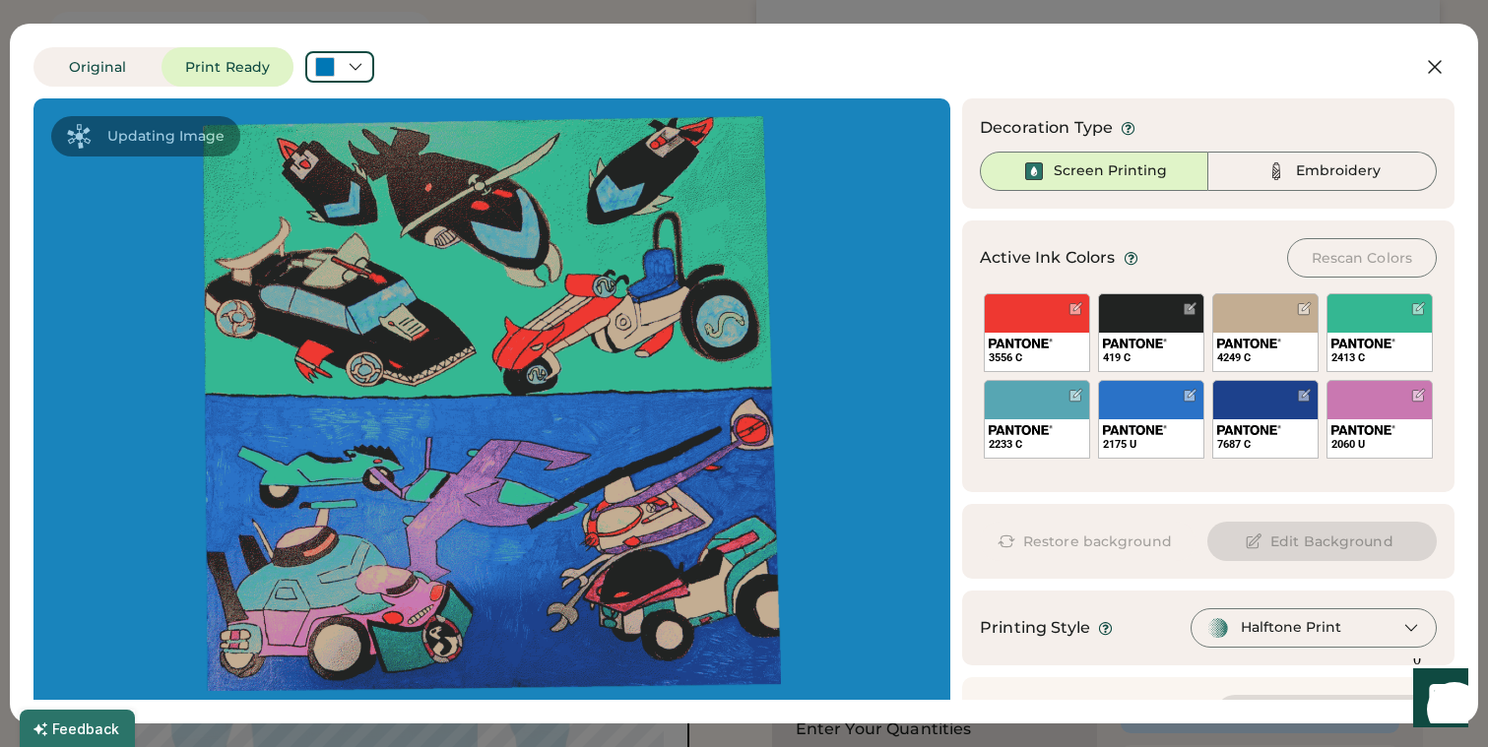
scroll to position [36, 0]
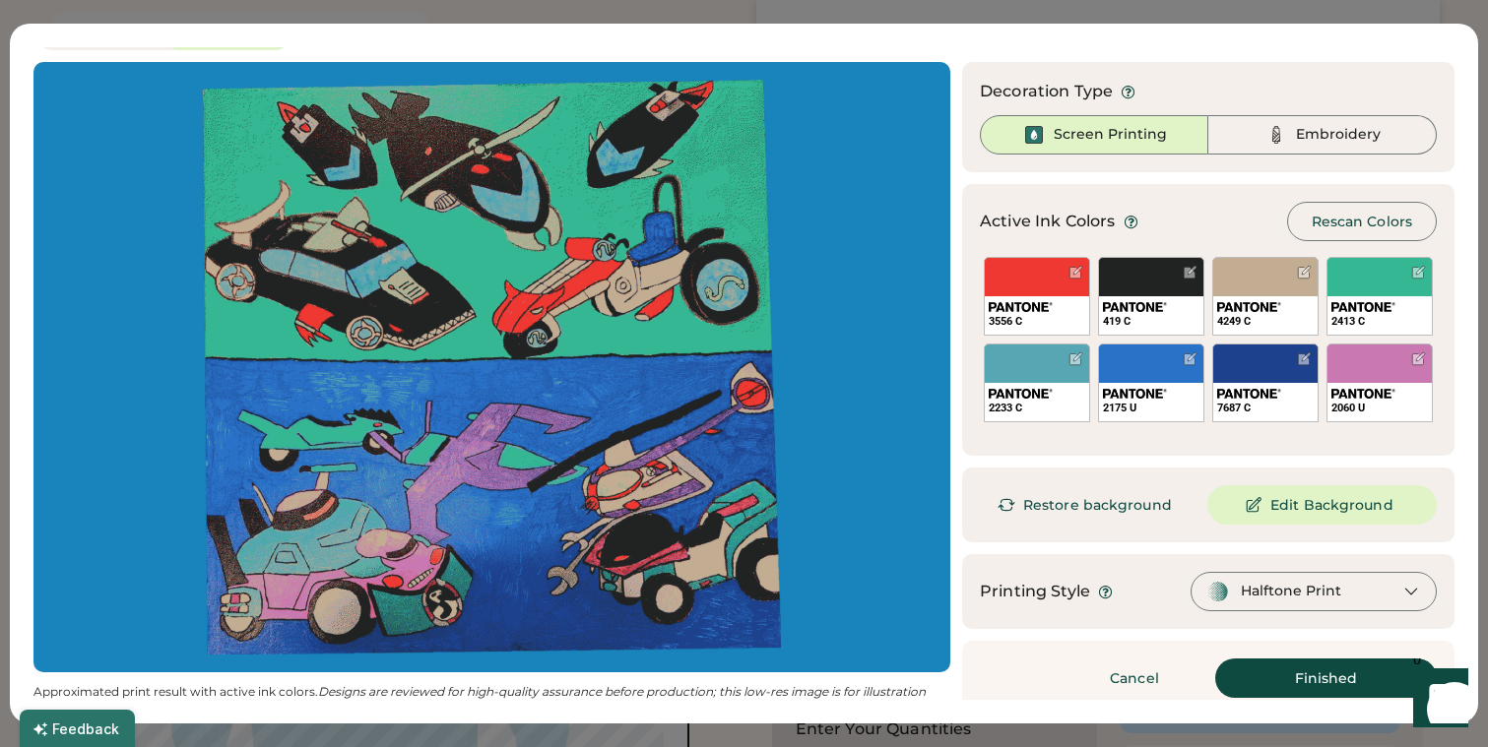
click at [1270, 501] on button "Edit Background" at bounding box center [1321, 504] width 229 height 39
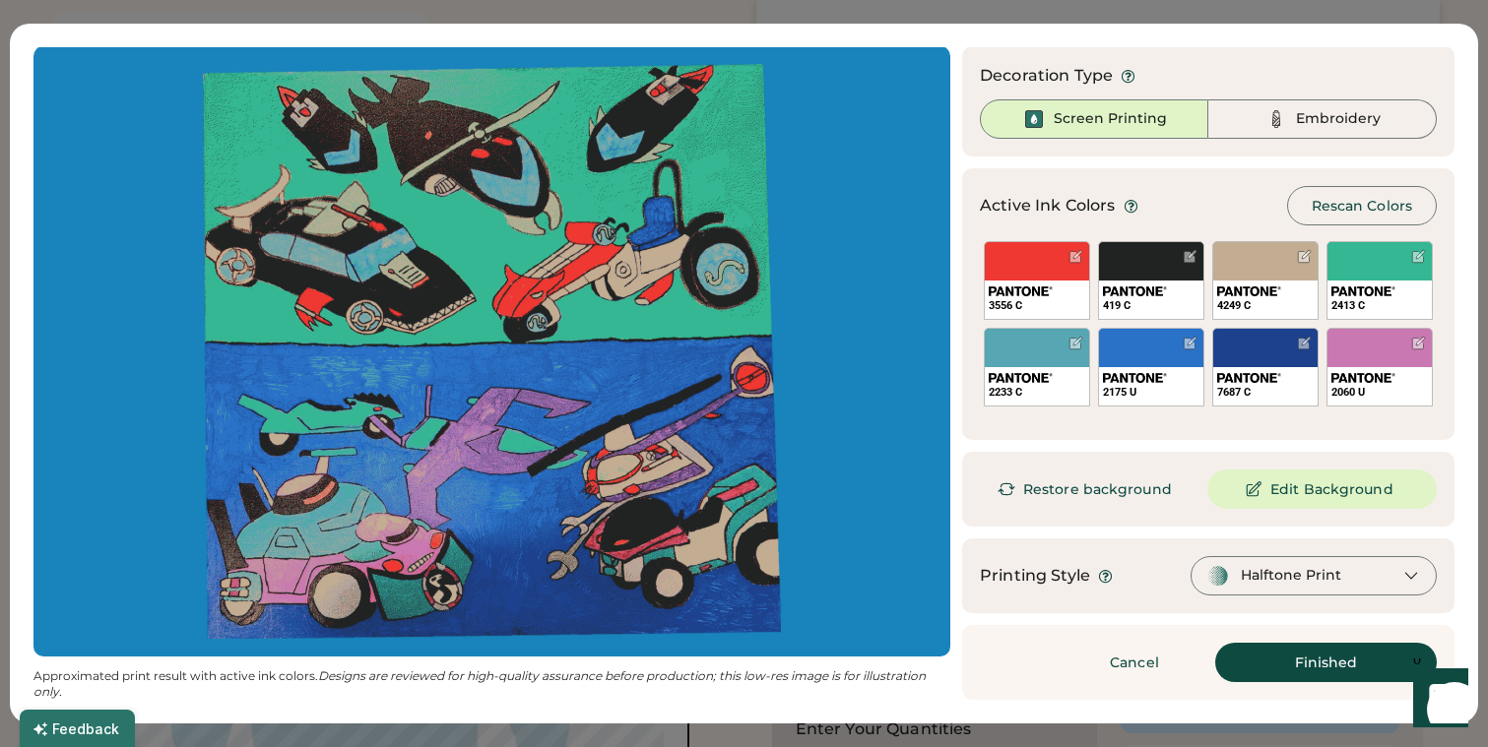
scroll to position [52, 0]
click at [1077, 347] on div at bounding box center [1075, 343] width 15 height 15
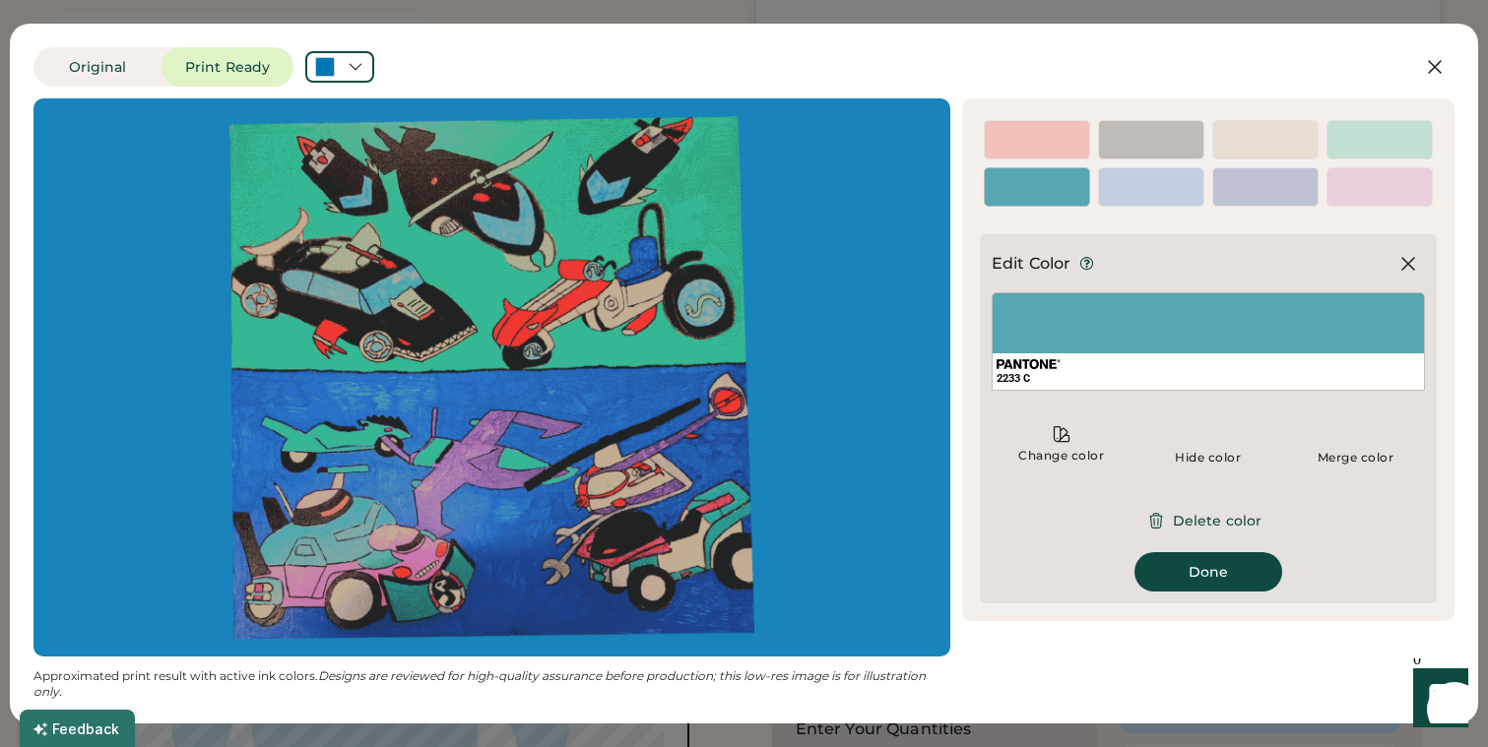
scroll to position [0, 0]
click at [1180, 510] on button "Delete color" at bounding box center [1208, 520] width 154 height 39
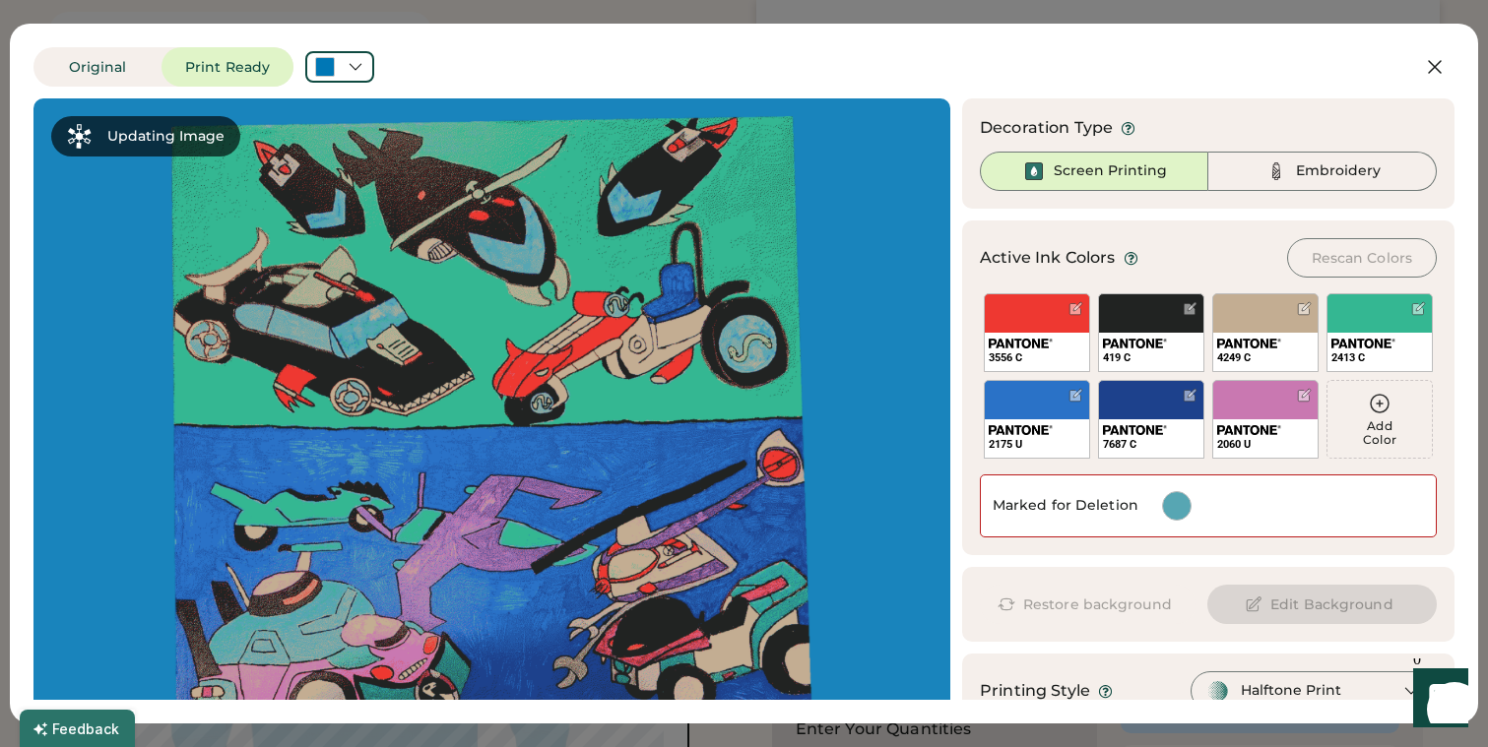
click at [1197, 393] on div at bounding box center [1189, 395] width 20 height 20
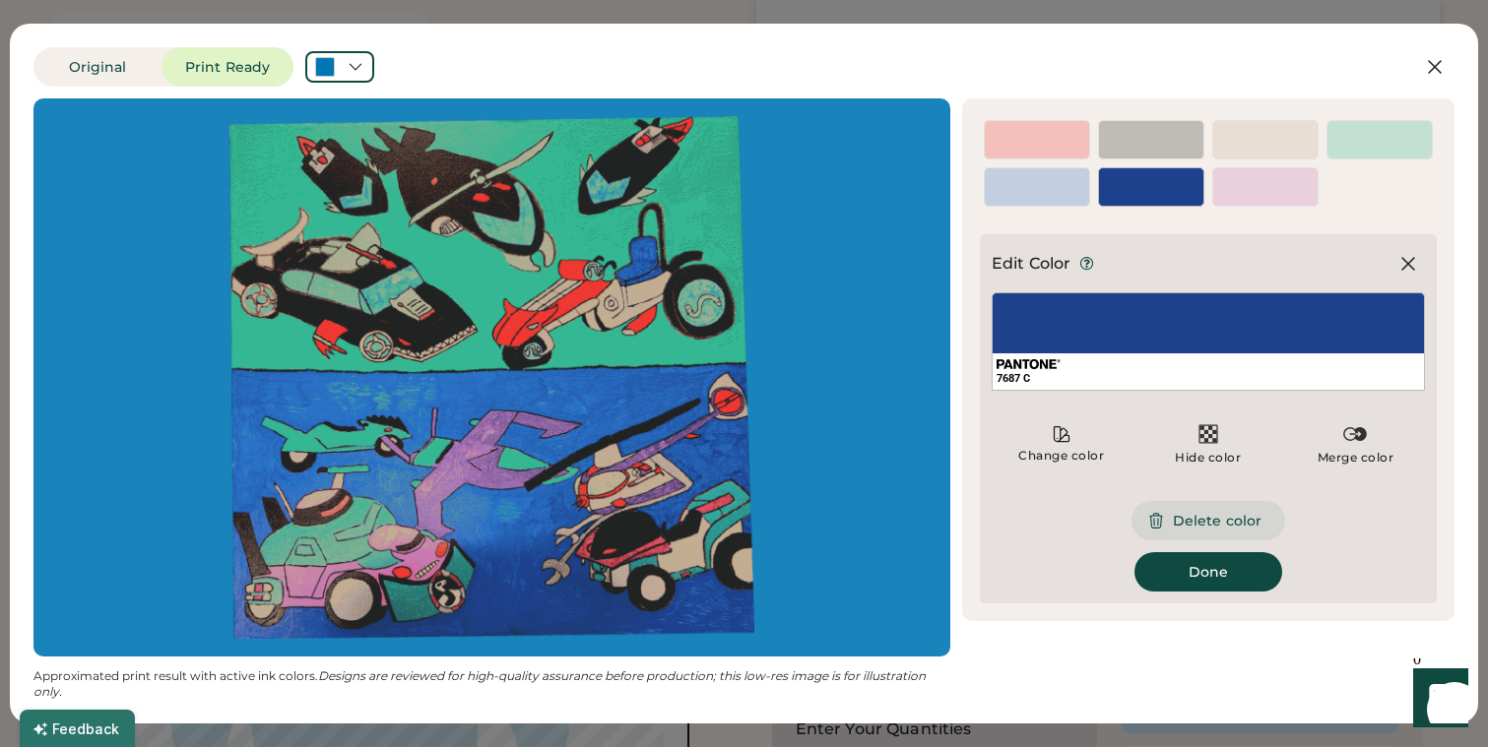
click at [1204, 518] on button "Delete color" at bounding box center [1208, 520] width 154 height 39
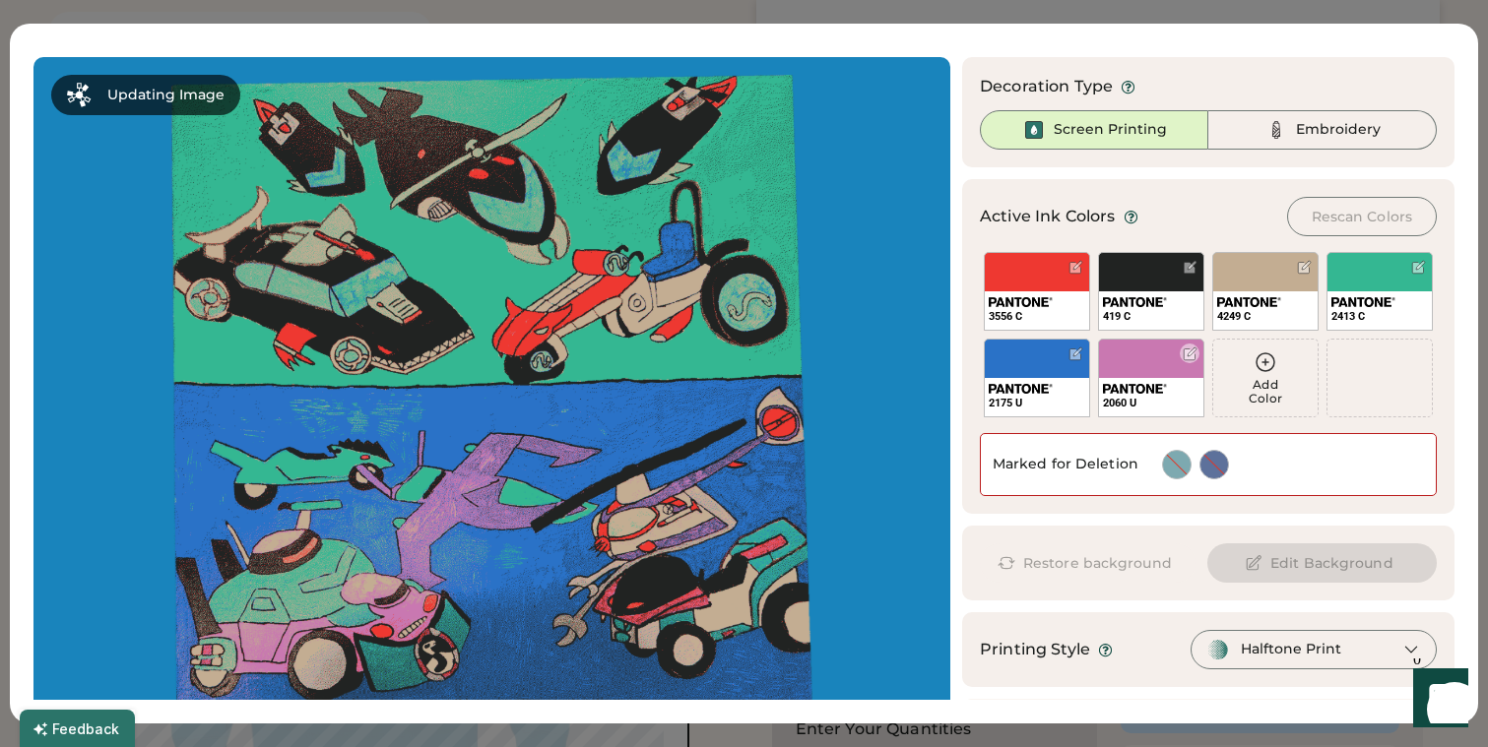
scroll to position [48, 0]
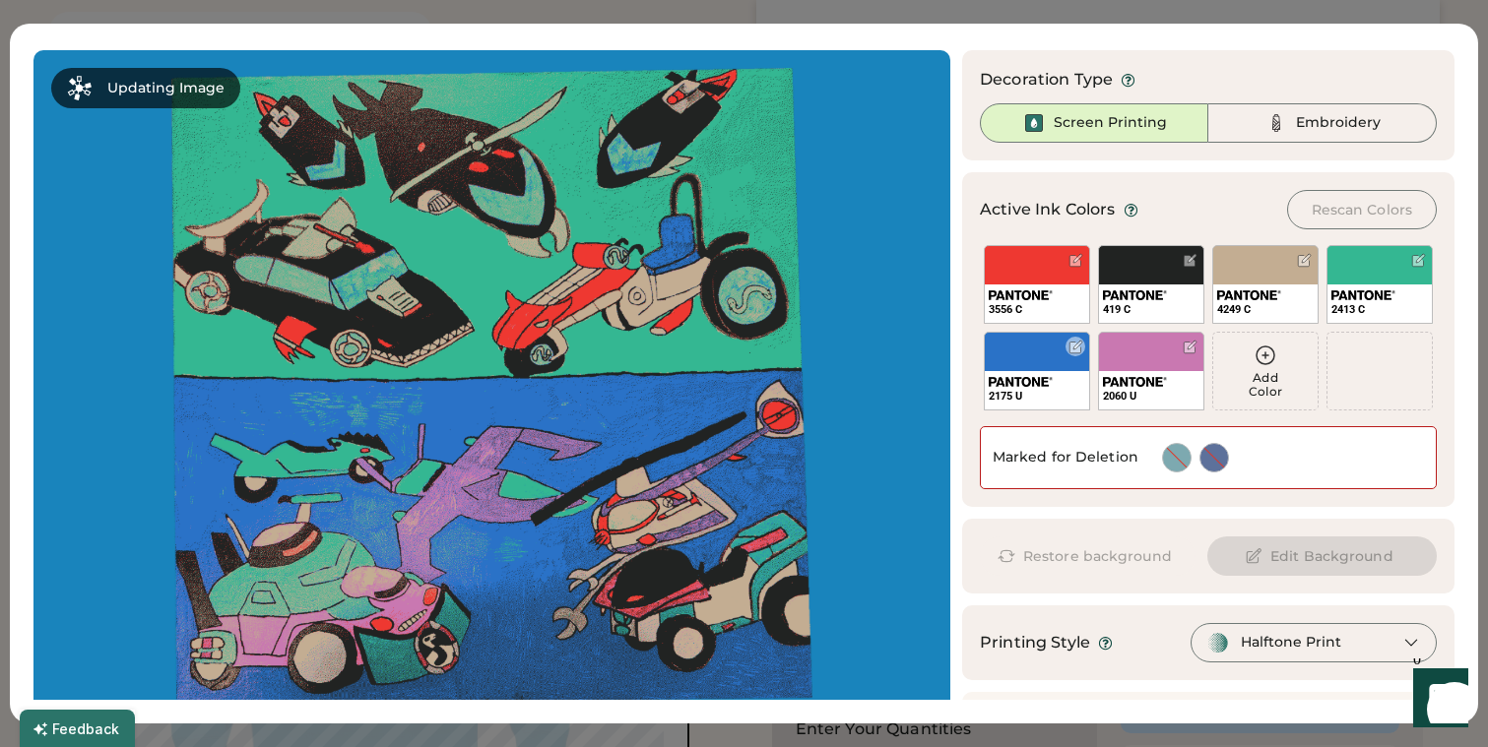
click at [1077, 345] on div at bounding box center [1075, 347] width 15 height 15
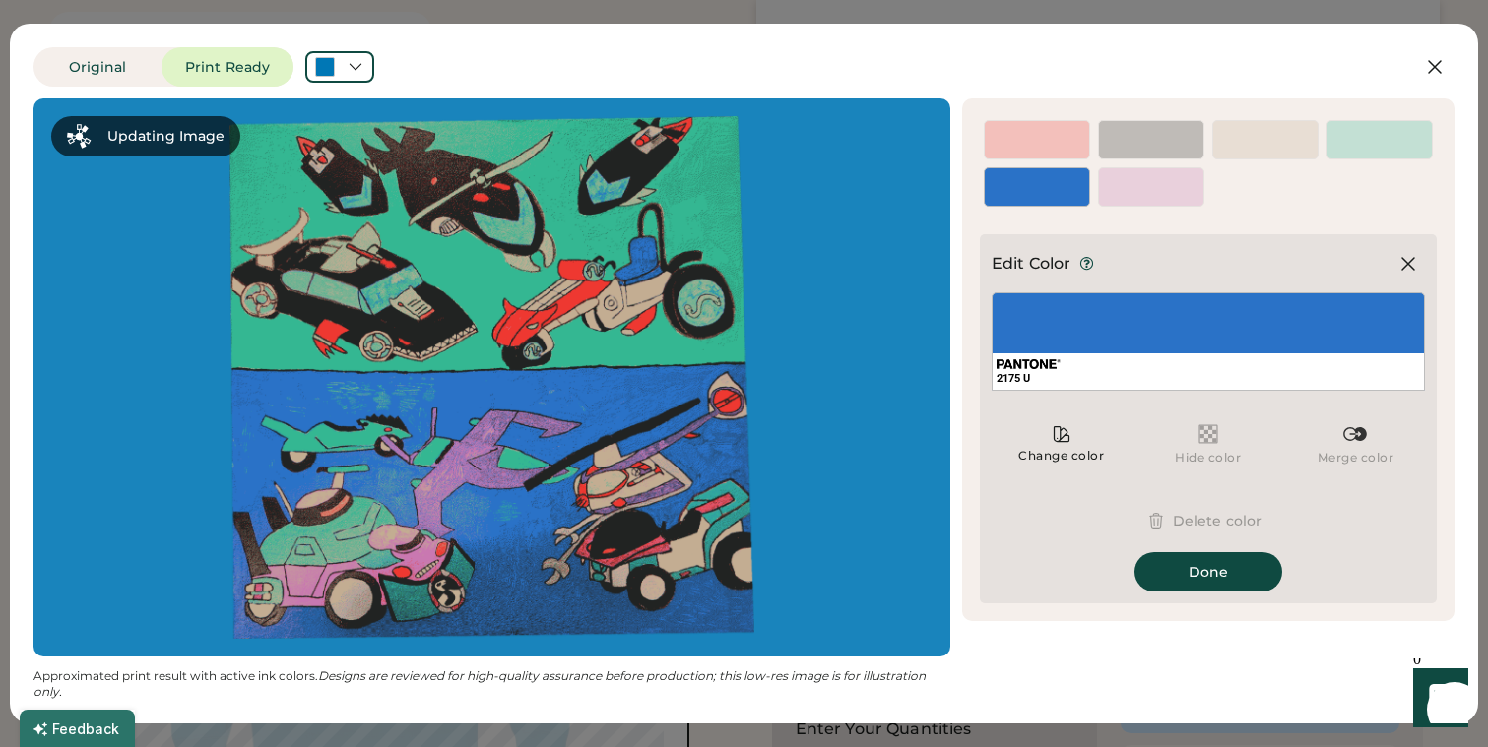
scroll to position [0, 0]
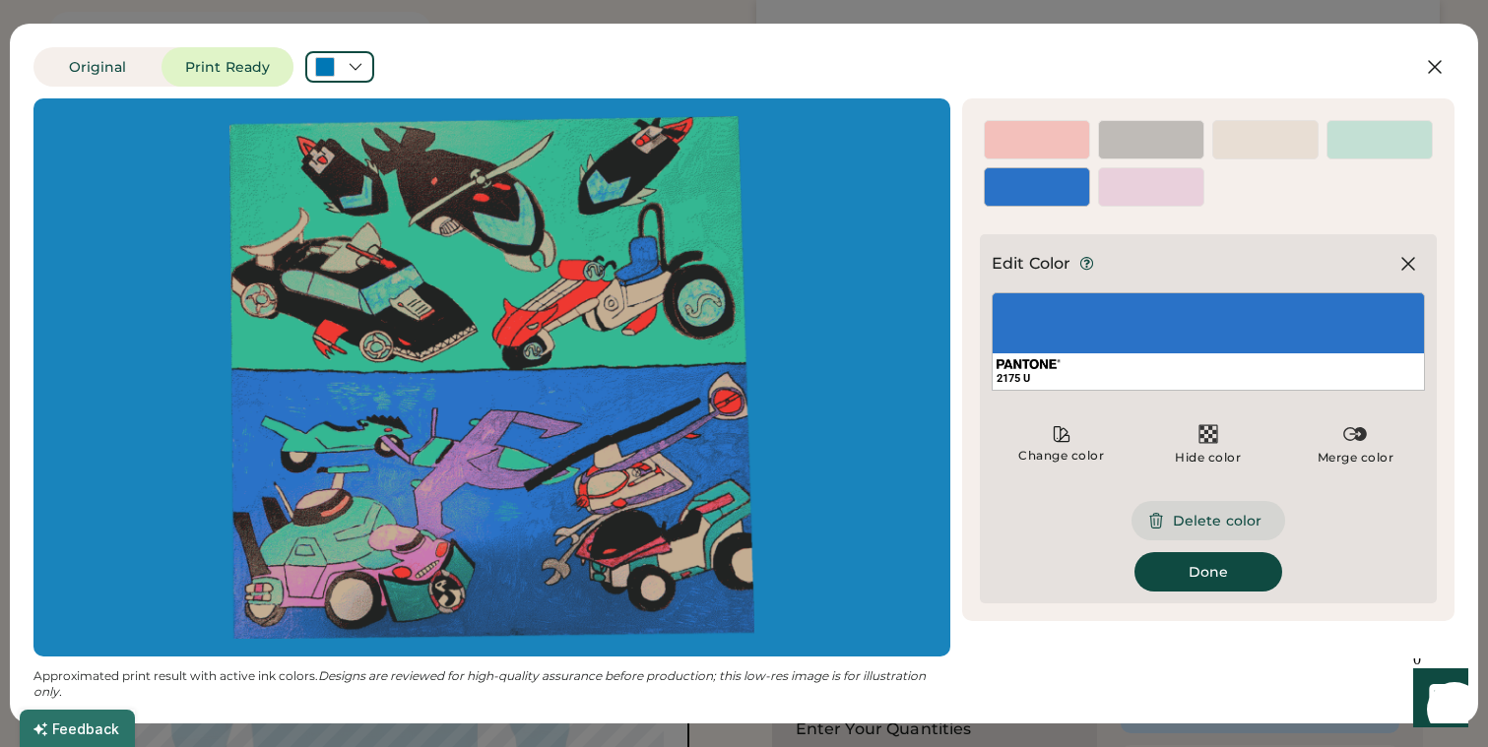
click at [1205, 519] on button "Delete color" at bounding box center [1208, 520] width 154 height 39
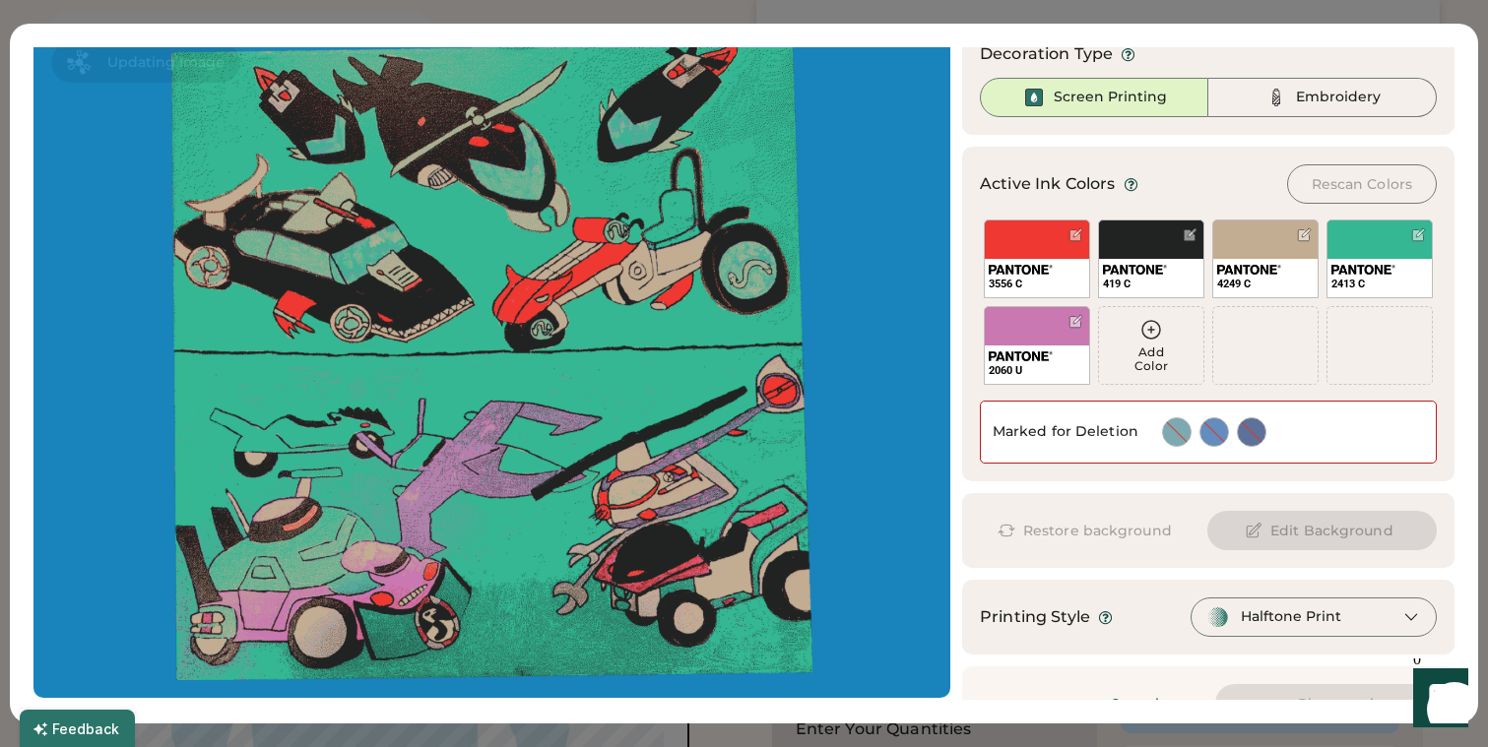
scroll to position [37, 0]
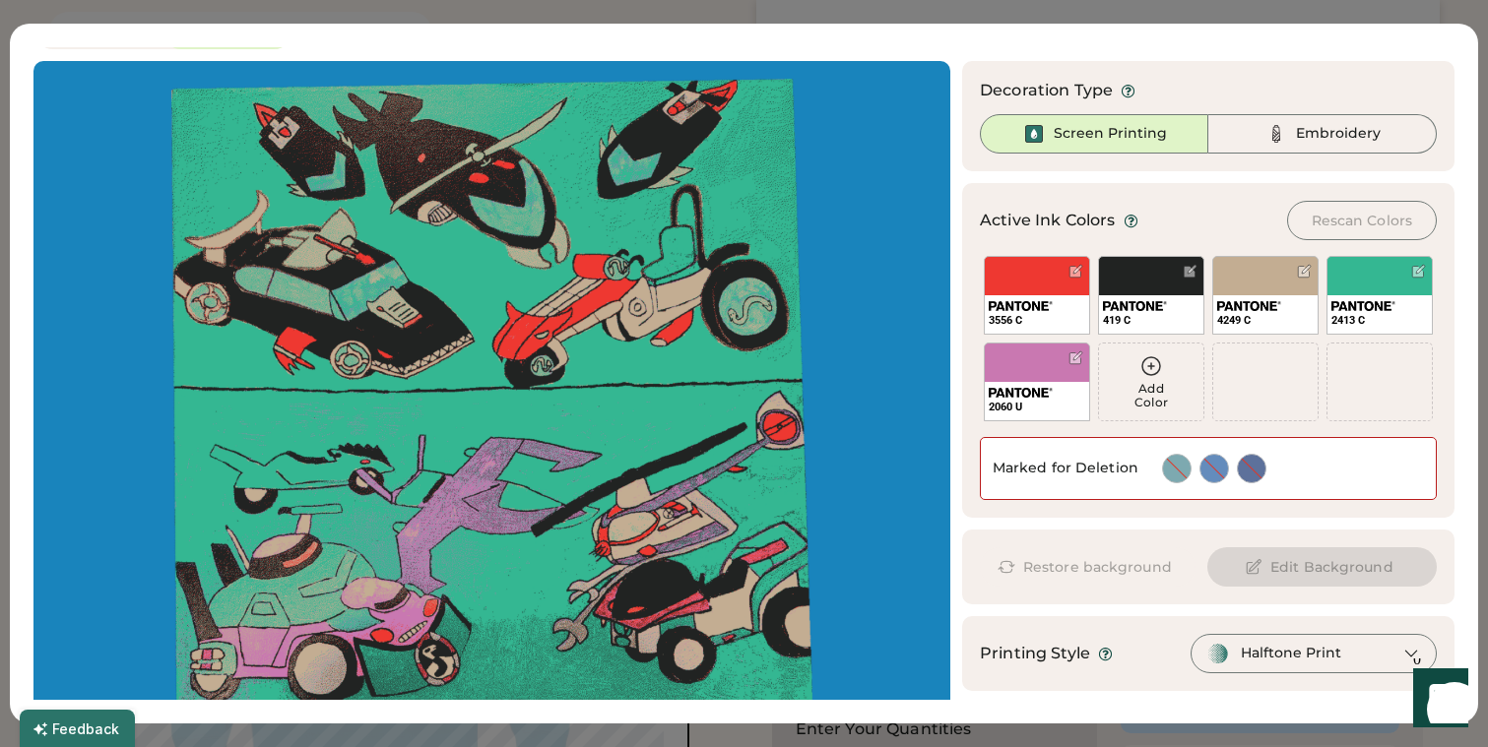
click at [45, 11] on div "Original Print Ready Updating Image Approximated print result with active ink c…" at bounding box center [744, 373] width 1488 height 747
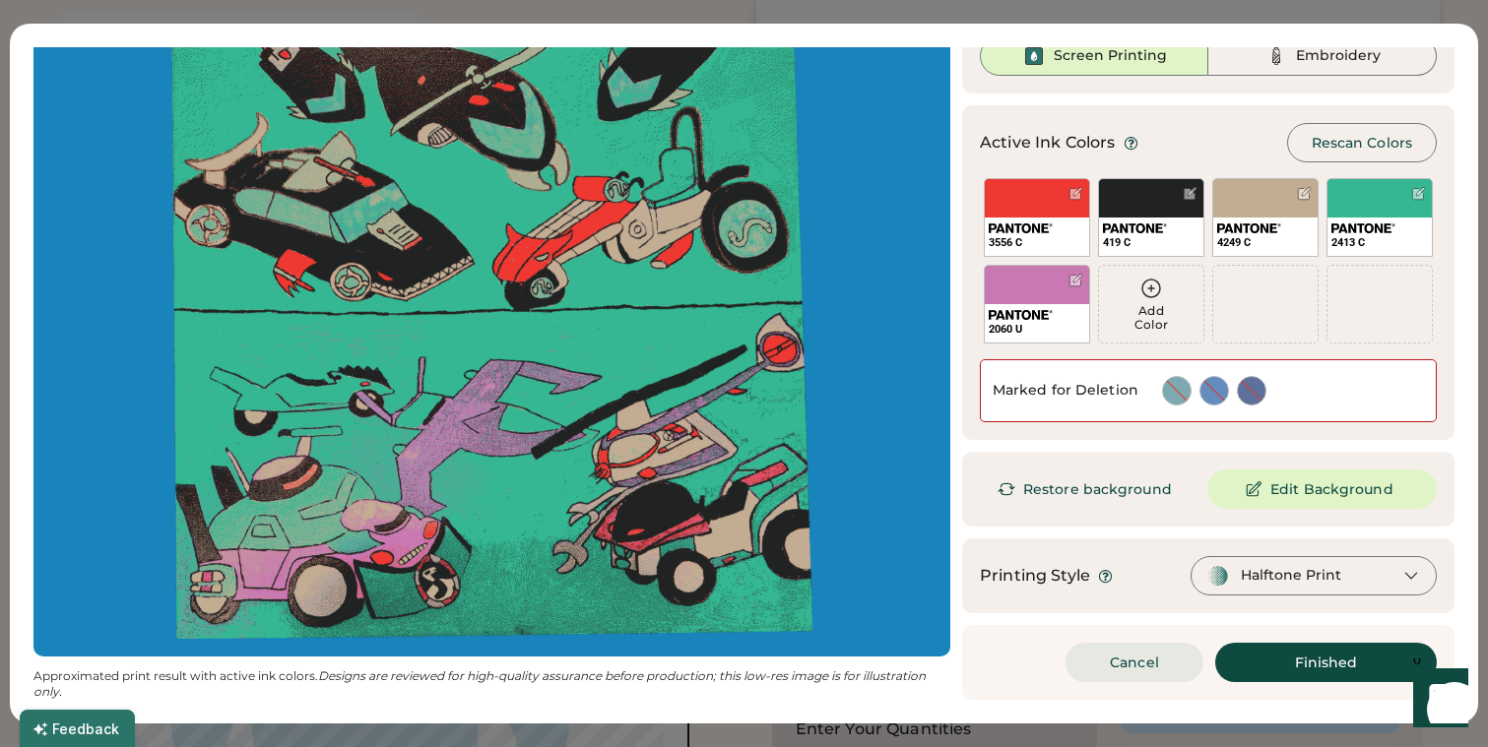
scroll to position [115, 0]
click at [1151, 669] on button "Cancel" at bounding box center [1134, 662] width 138 height 39
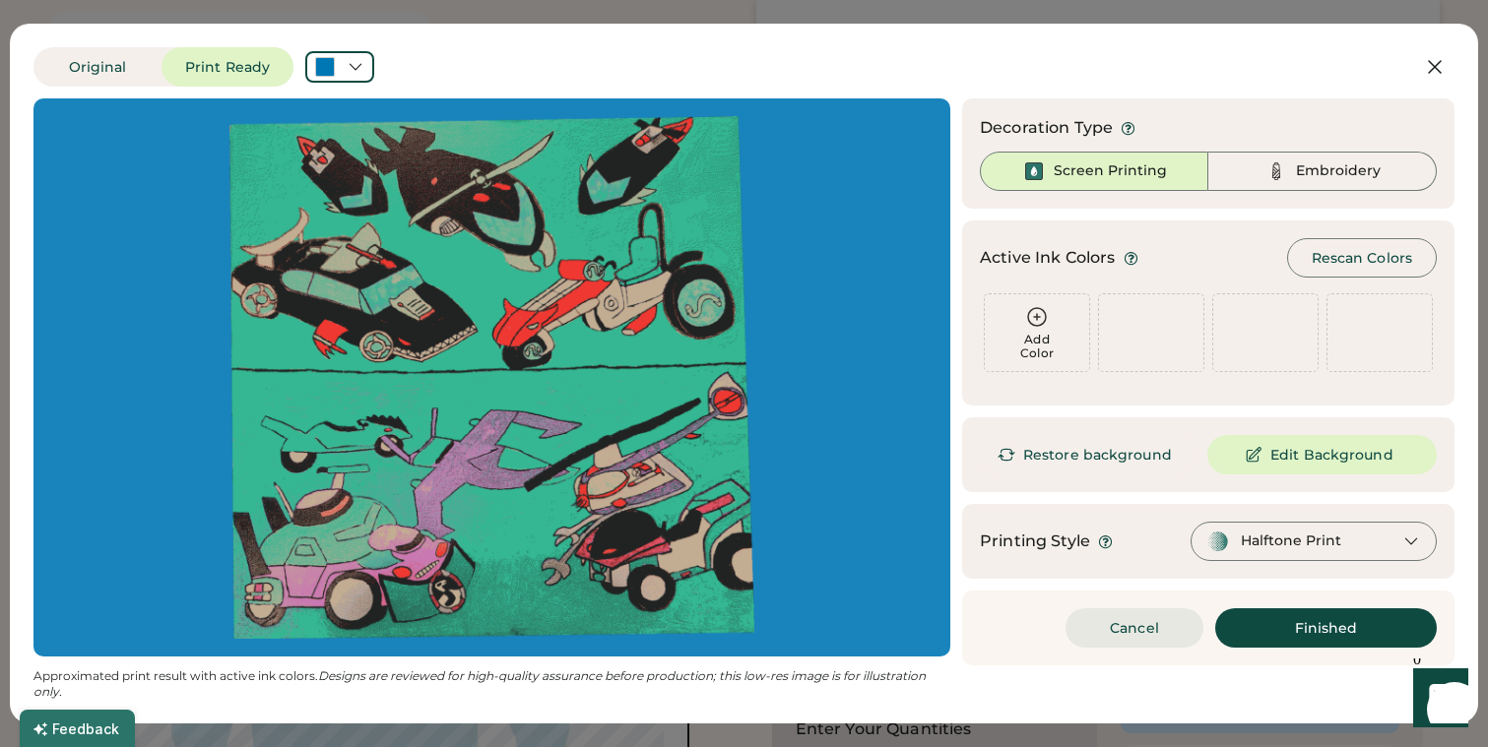
scroll to position [0, 0]
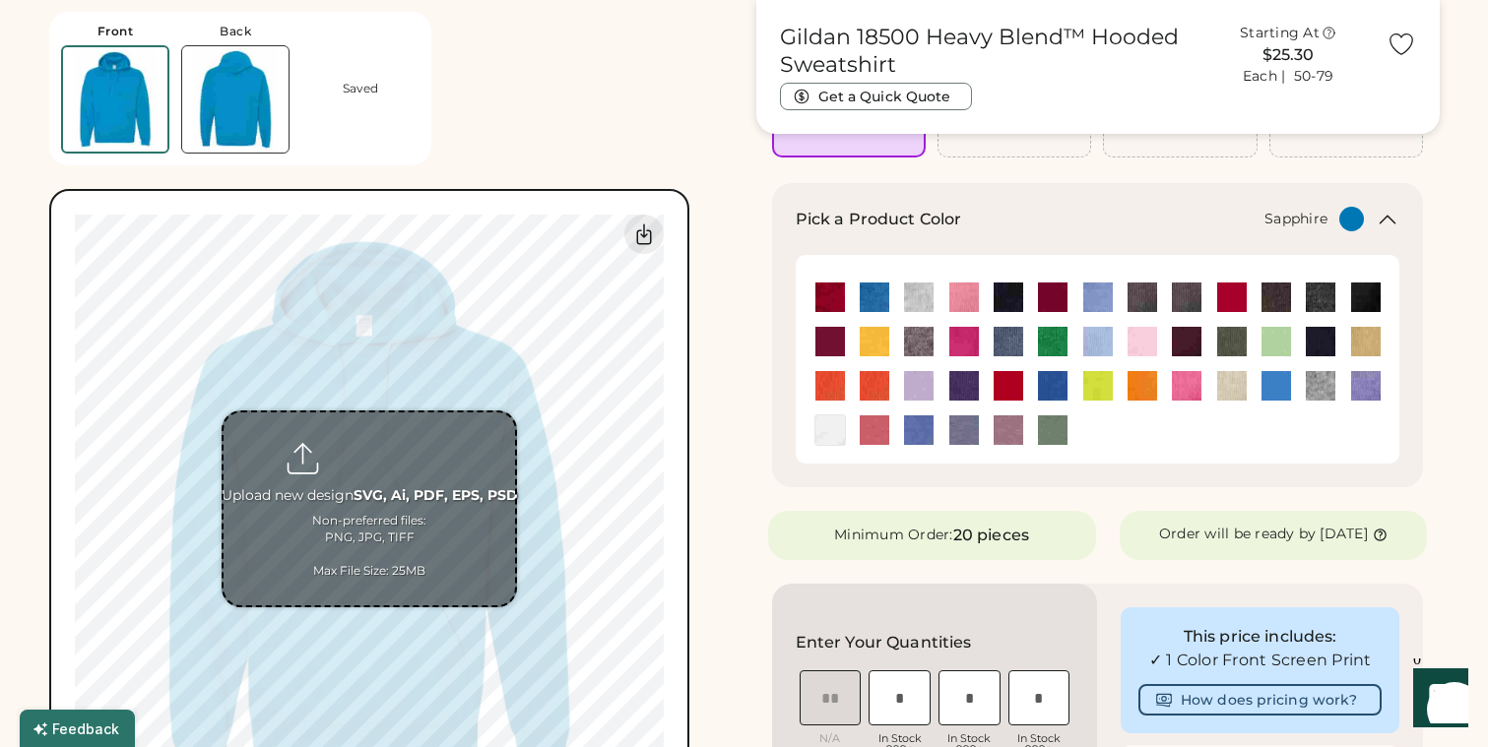
click at [362, 525] on input "file" at bounding box center [368, 508] width 291 height 193
type input "**********"
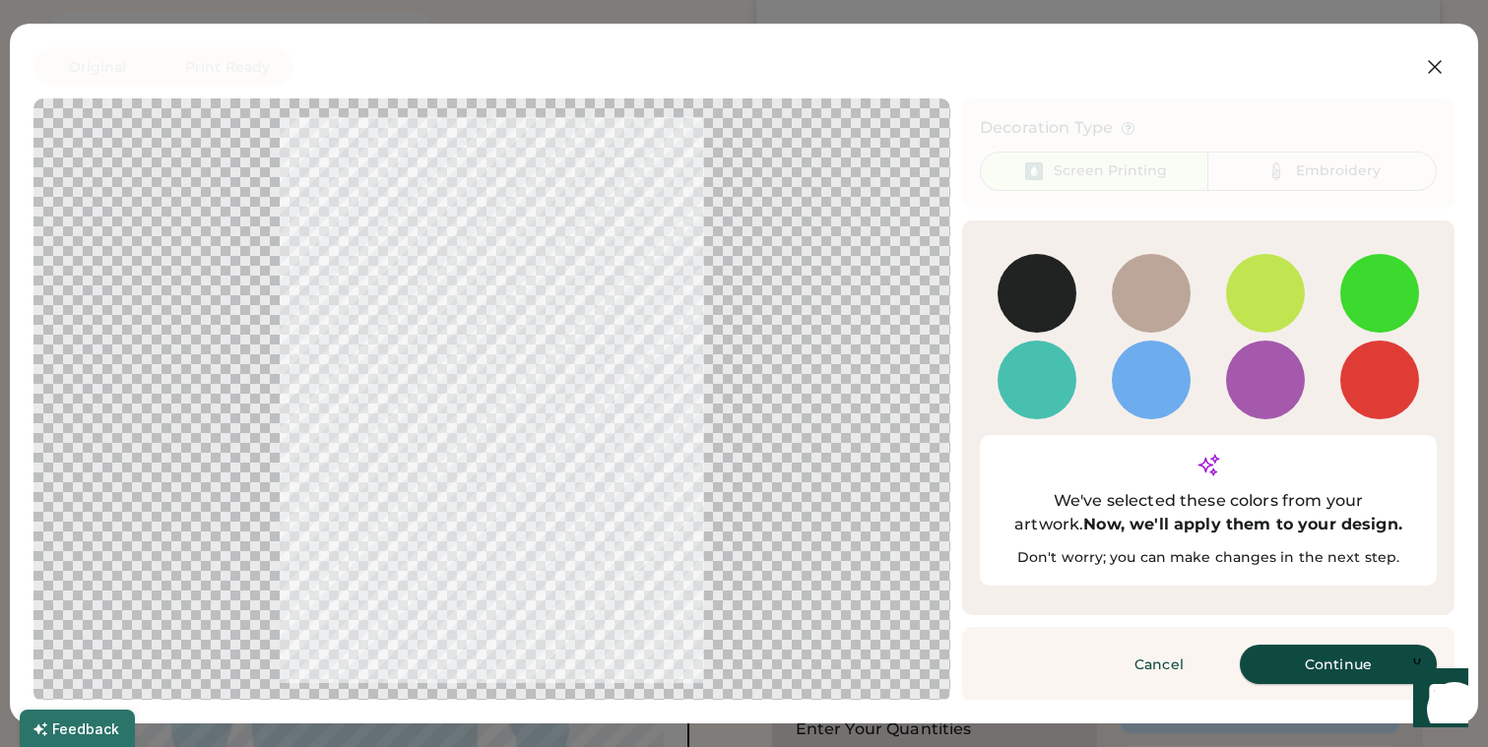
click at [1324, 645] on button "Continue" at bounding box center [1337, 664] width 197 height 39
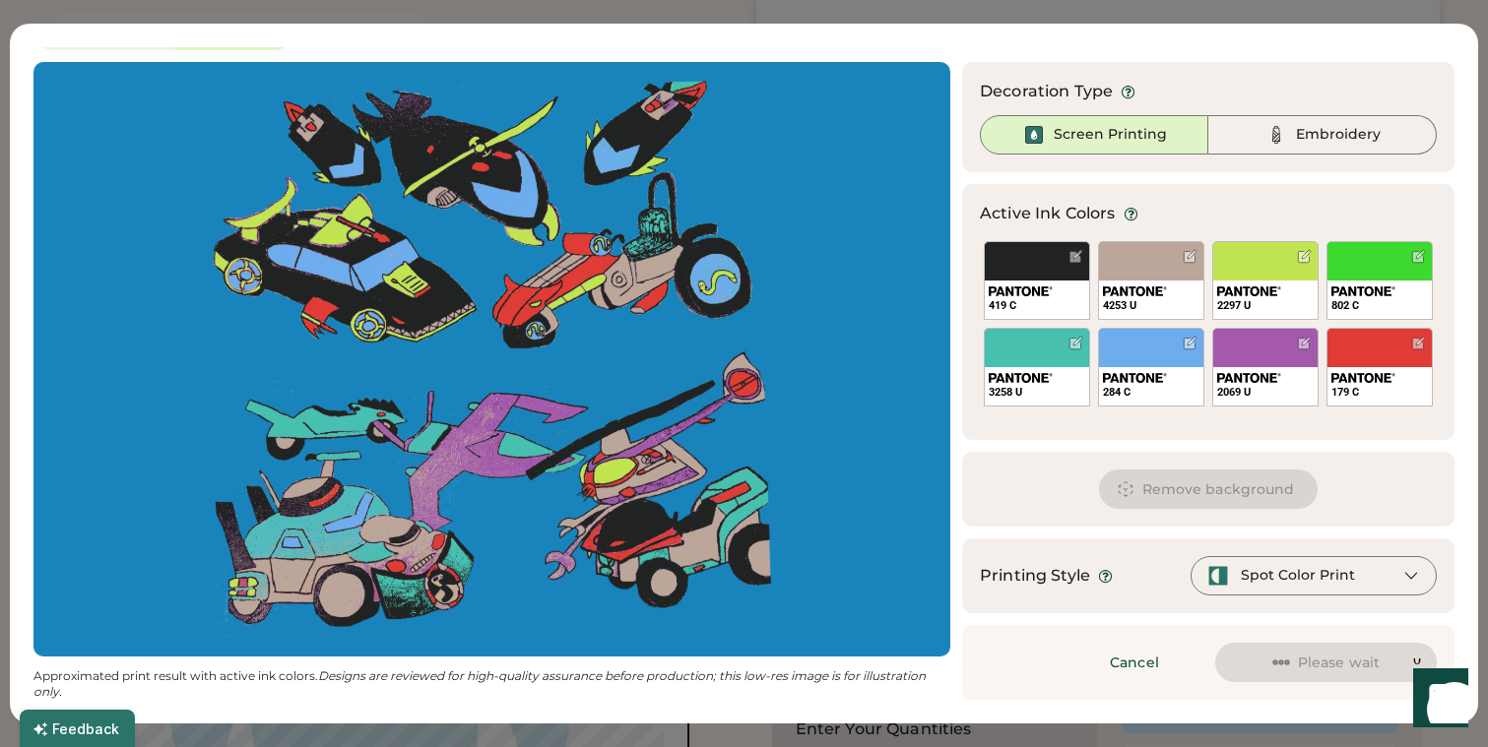
scroll to position [36, 0]
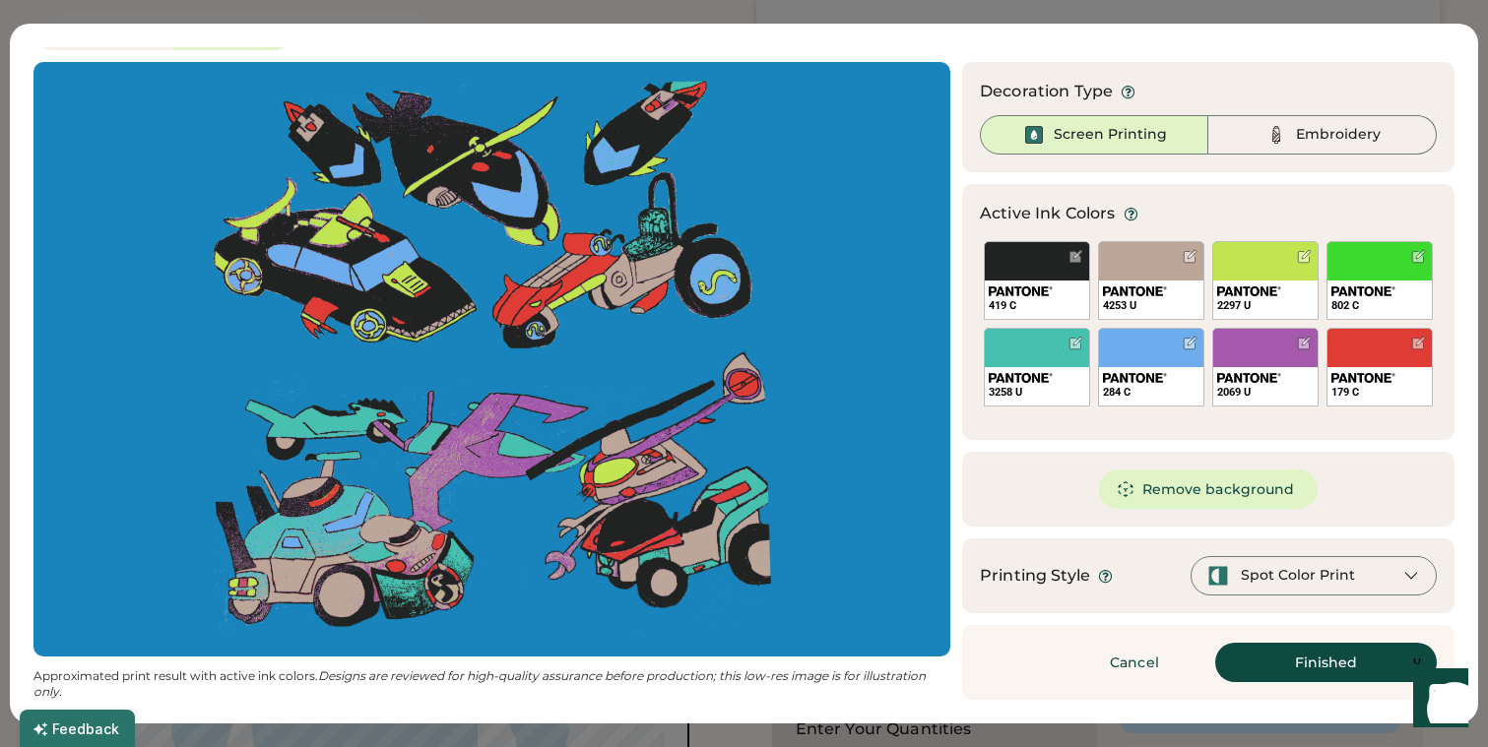
click at [1301, 662] on button "Finished" at bounding box center [1326, 662] width 222 height 39
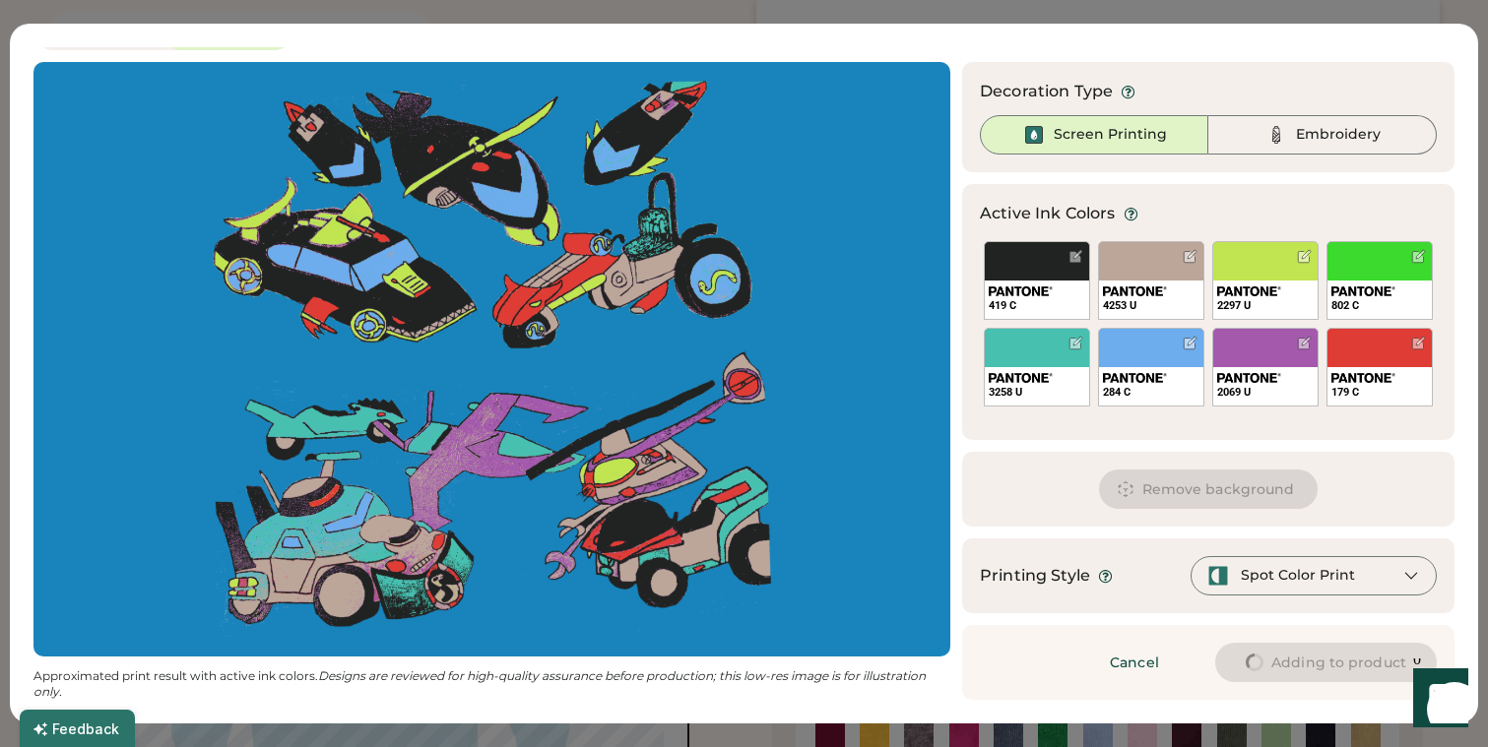
type input "****"
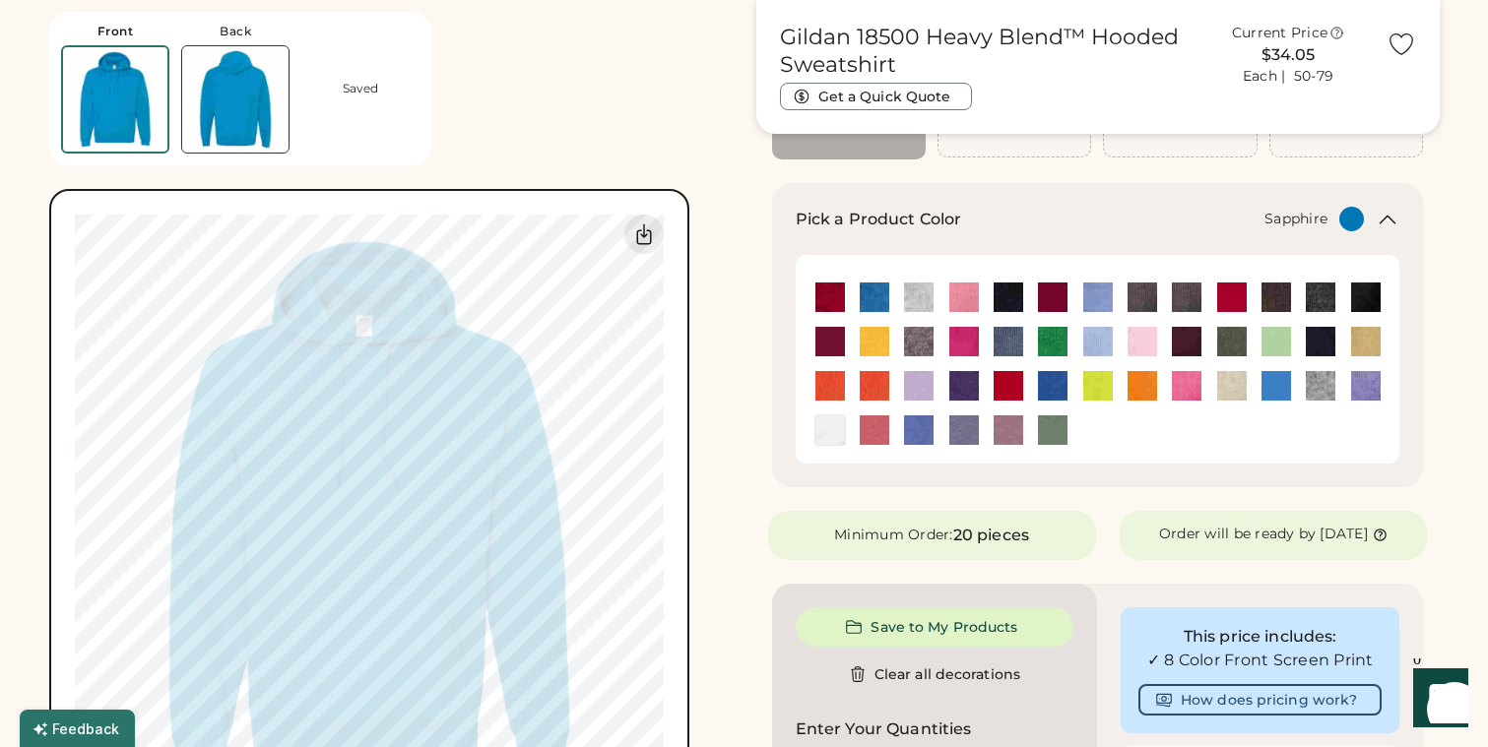
type input "****"
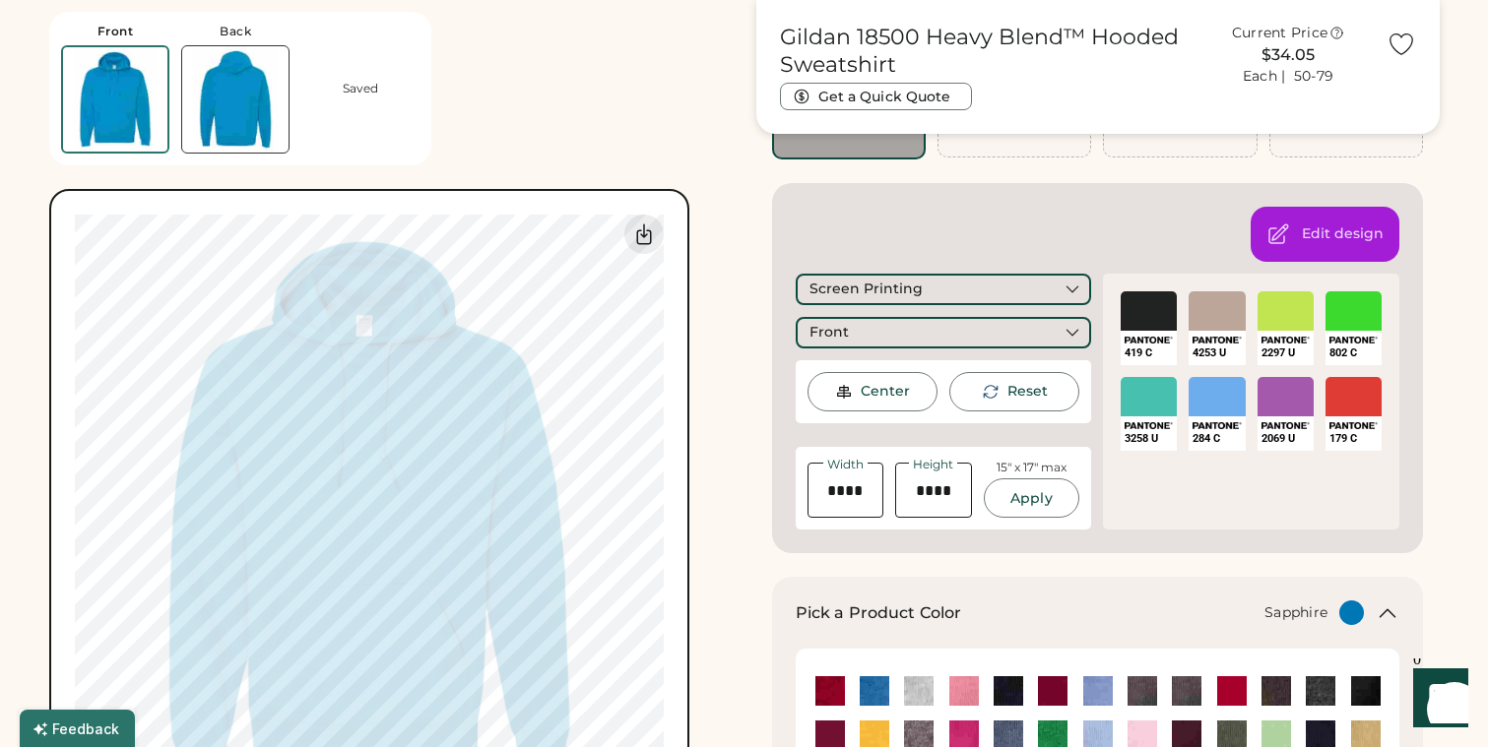
type input "*****"
click at [1030, 501] on button "Apply" at bounding box center [1031, 497] width 96 height 39
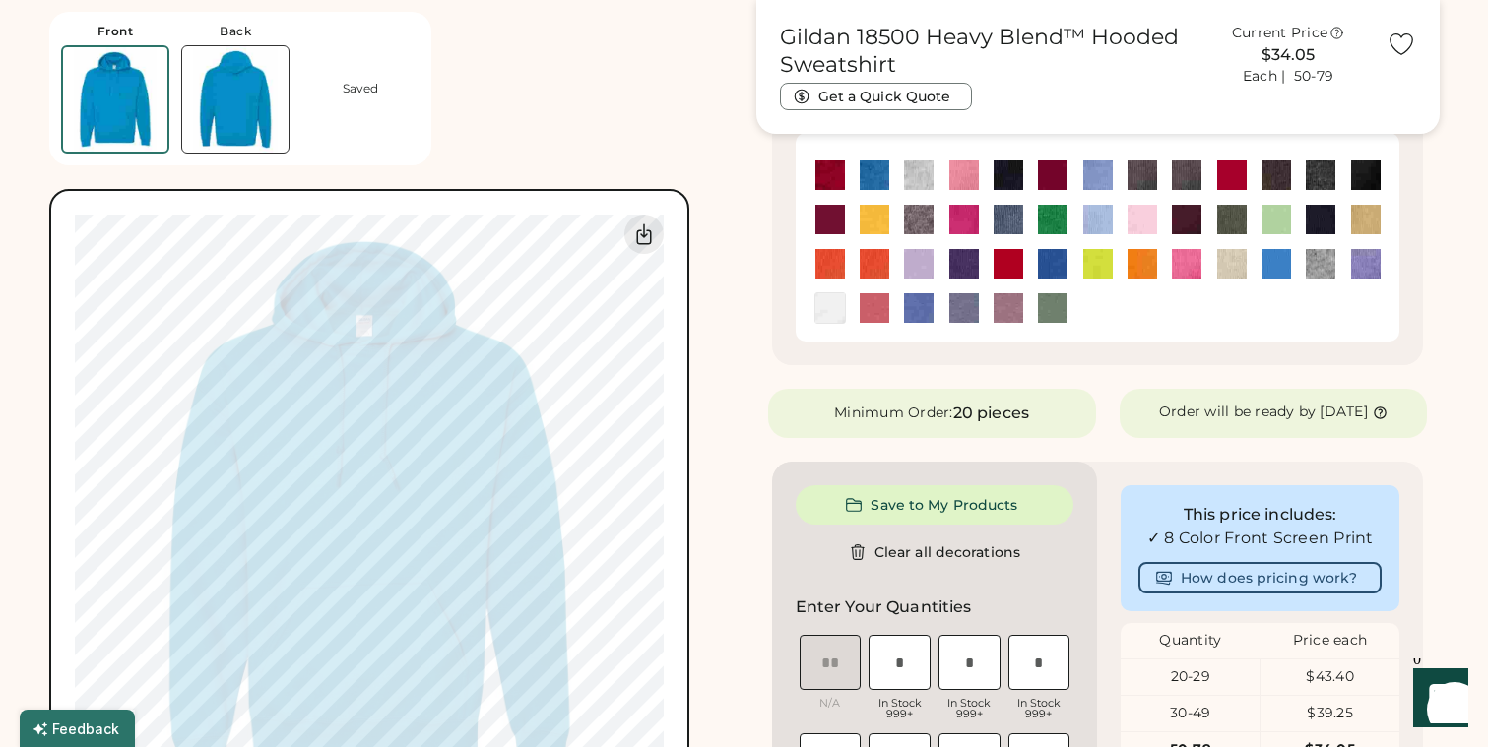
scroll to position [772, 0]
